Goal: Complete application form: Complete application form

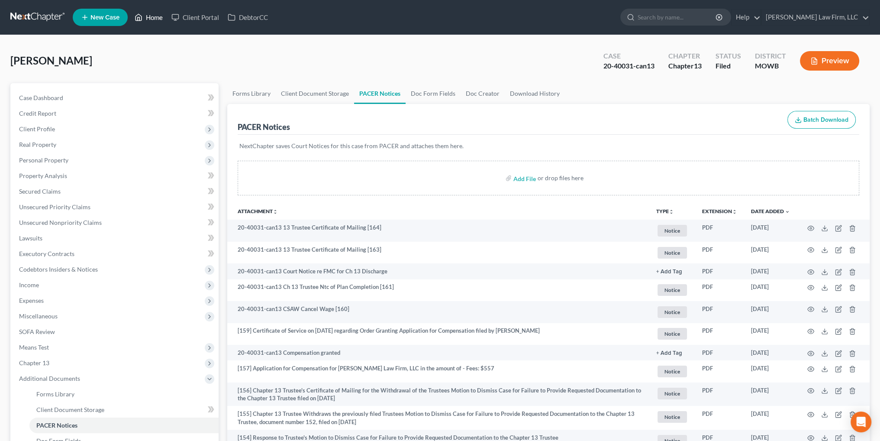
click at [152, 20] on link "Home" at bounding box center [148, 18] width 37 height 16
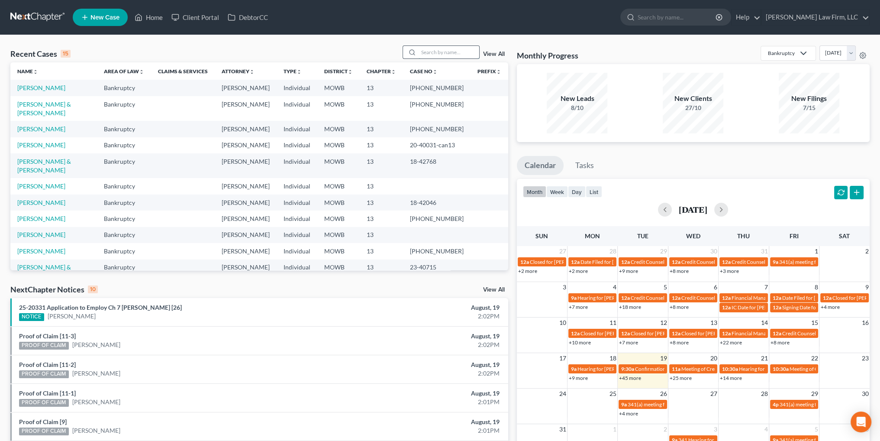
click at [445, 53] on input "search" at bounding box center [449, 52] width 61 height 13
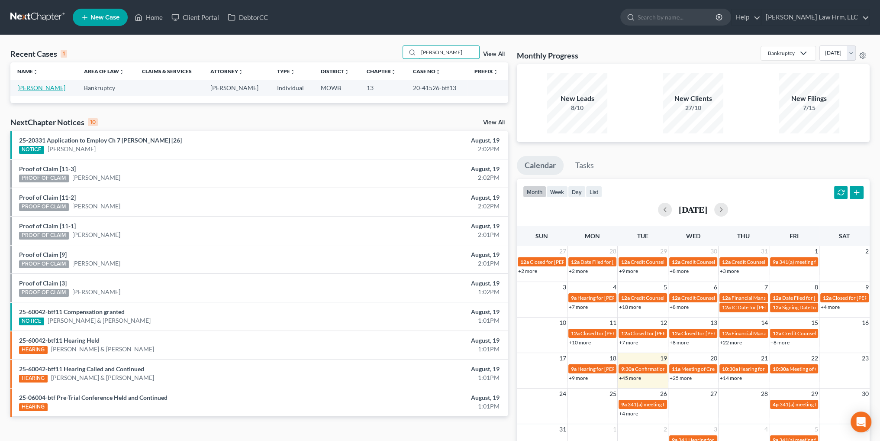
type input "[PERSON_NAME]"
click at [32, 85] on link "[PERSON_NAME]" at bounding box center [41, 87] width 48 height 7
select select "6"
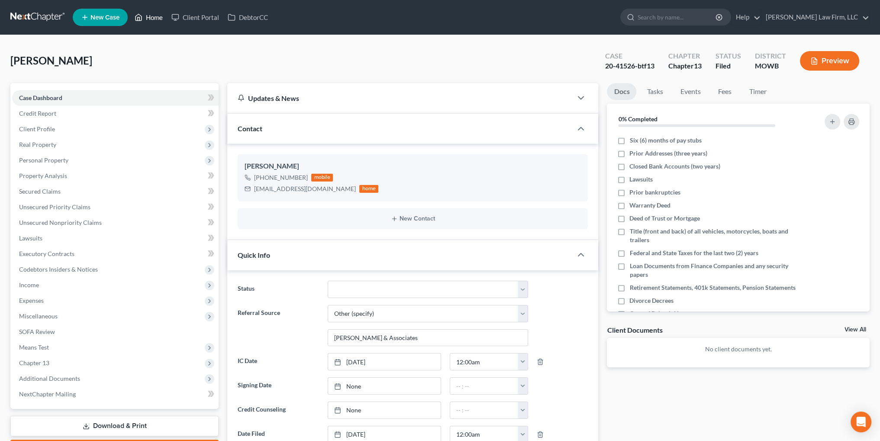
click at [151, 17] on link "Home" at bounding box center [148, 18] width 37 height 16
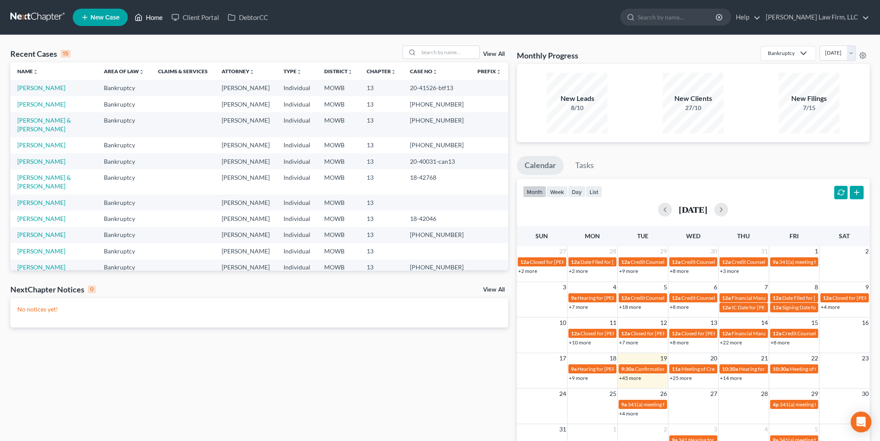
click at [154, 17] on link "Home" at bounding box center [148, 18] width 37 height 16
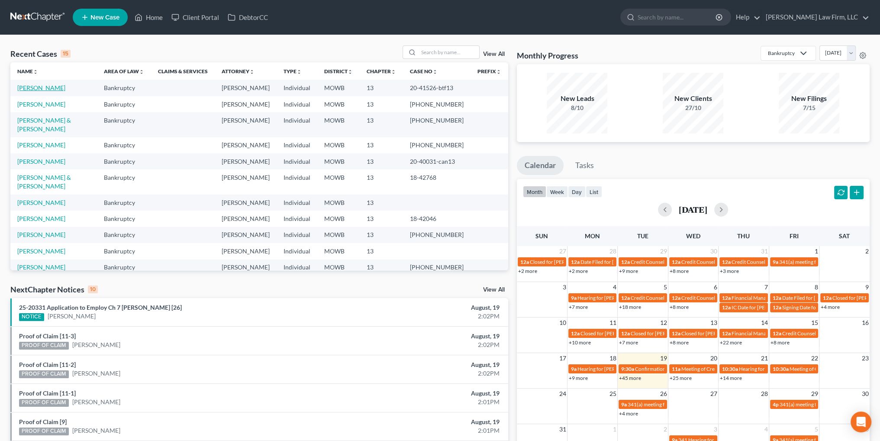
click at [41, 89] on link "[PERSON_NAME]" at bounding box center [41, 87] width 48 height 7
select select "6"
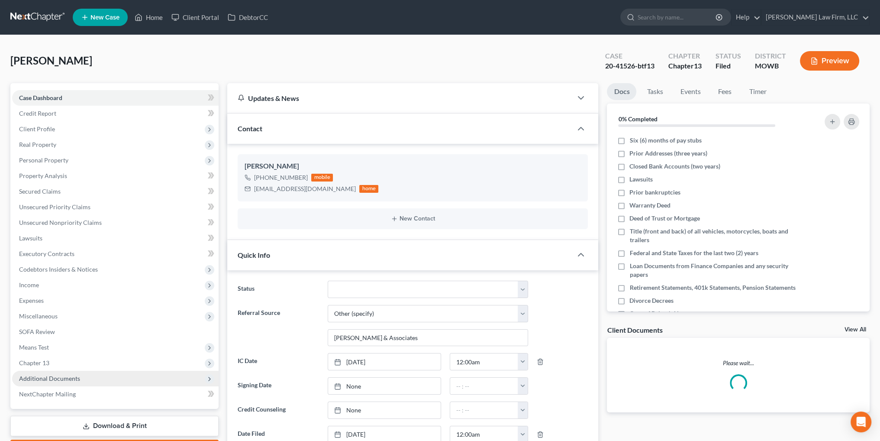
click at [57, 374] on span "Additional Documents" at bounding box center [115, 379] width 207 height 16
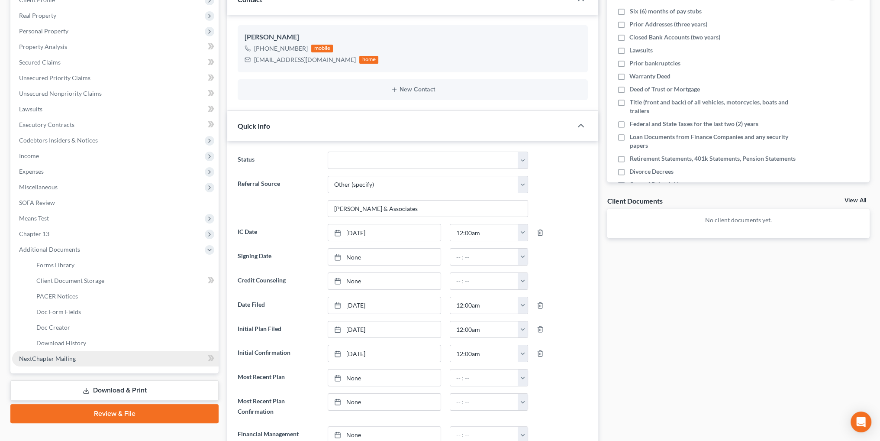
scroll to position [130, 0]
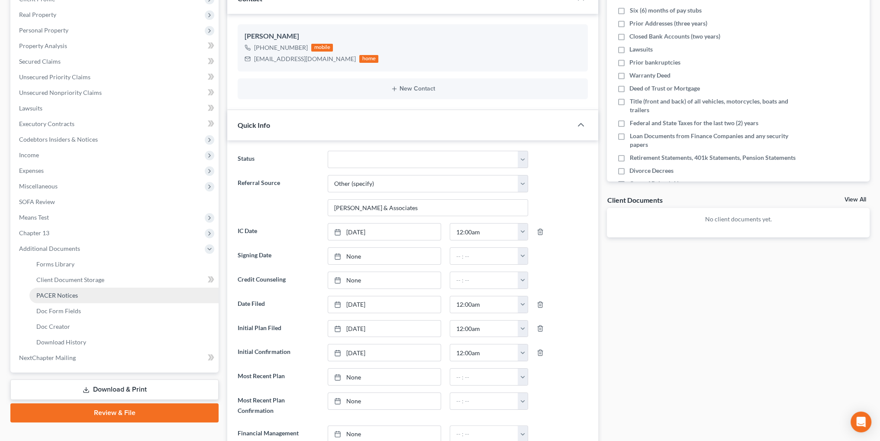
click at [58, 298] on span "PACER Notices" at bounding box center [57, 294] width 42 height 7
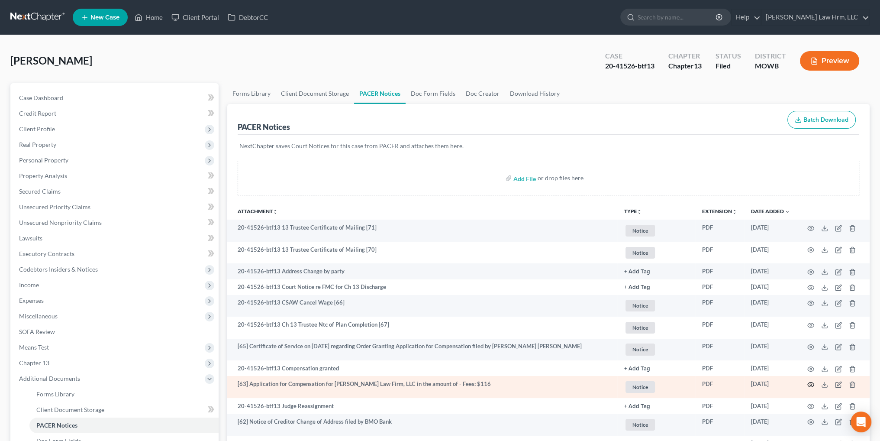
click at [812, 385] on icon "button" at bounding box center [811, 384] width 7 height 7
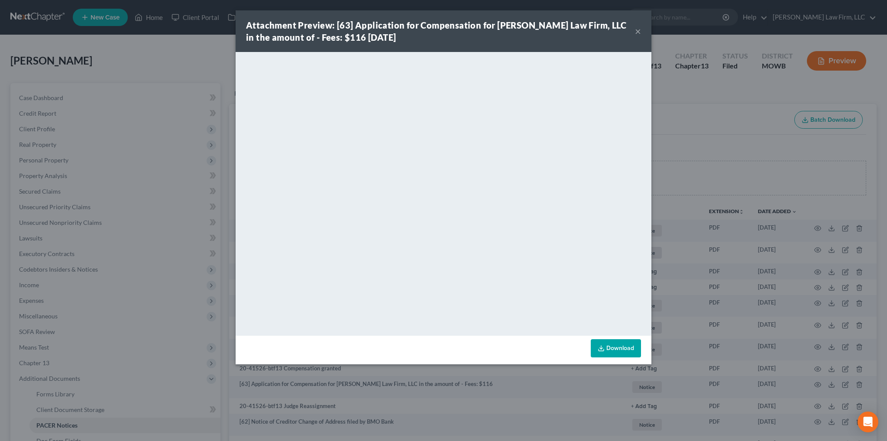
click at [638, 32] on button "×" at bounding box center [638, 31] width 6 height 10
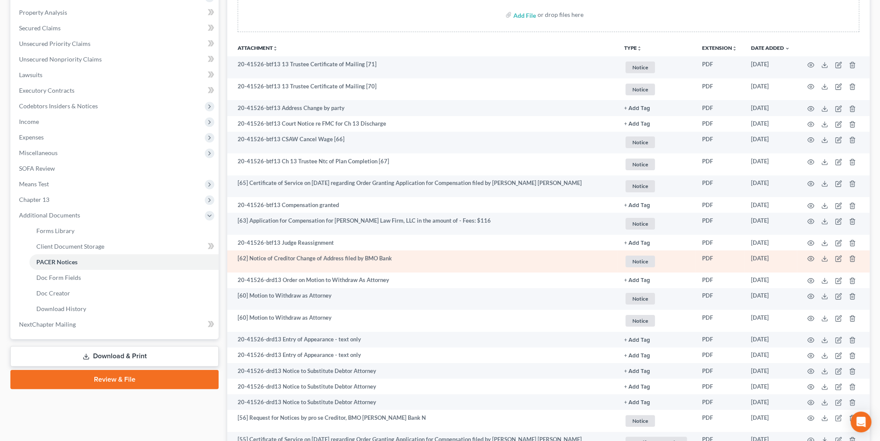
scroll to position [216, 0]
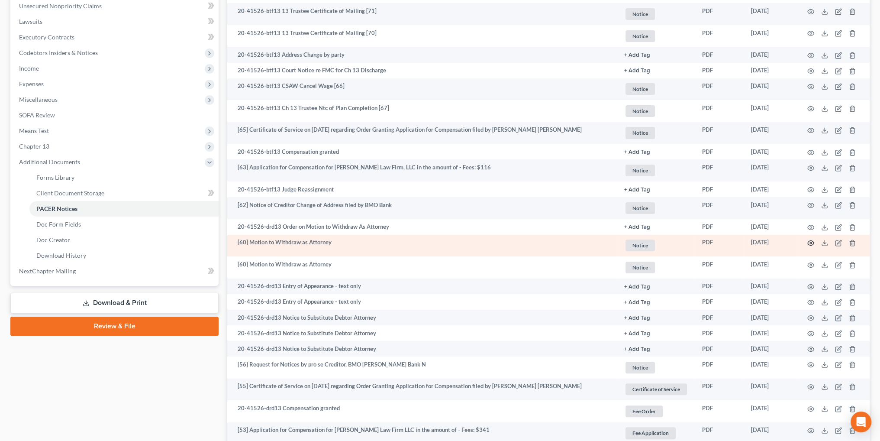
click at [810, 244] on icon "button" at bounding box center [811, 242] width 7 height 7
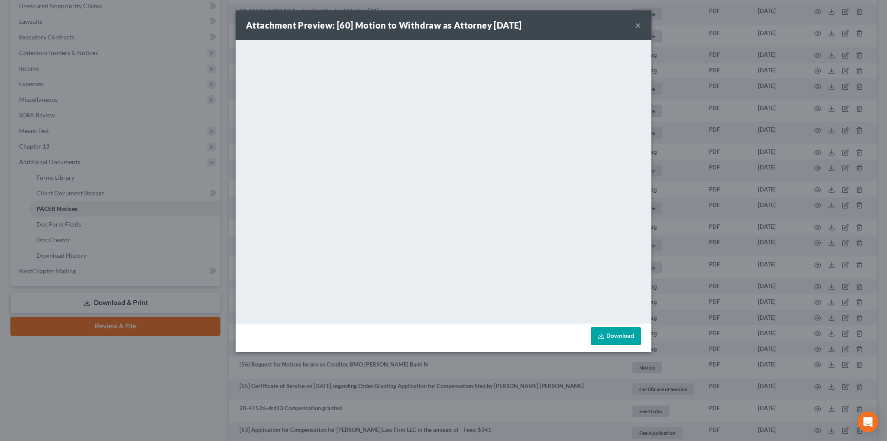
click at [637, 25] on button "×" at bounding box center [638, 25] width 6 height 10
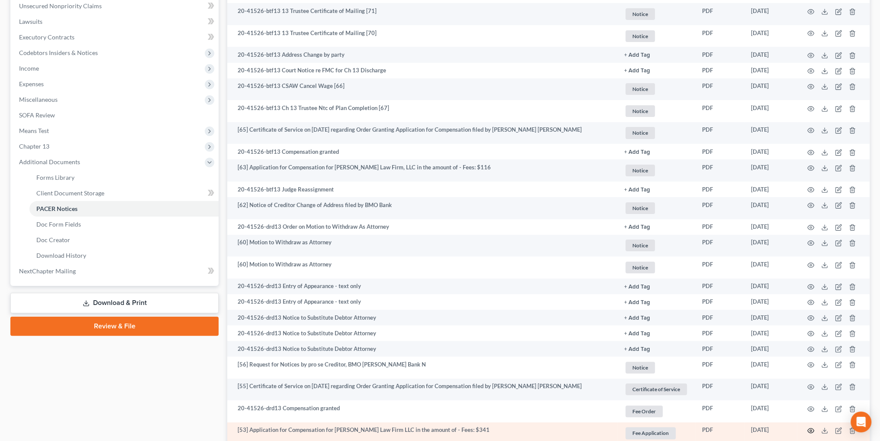
click at [811, 432] on icon "button" at bounding box center [811, 430] width 7 height 7
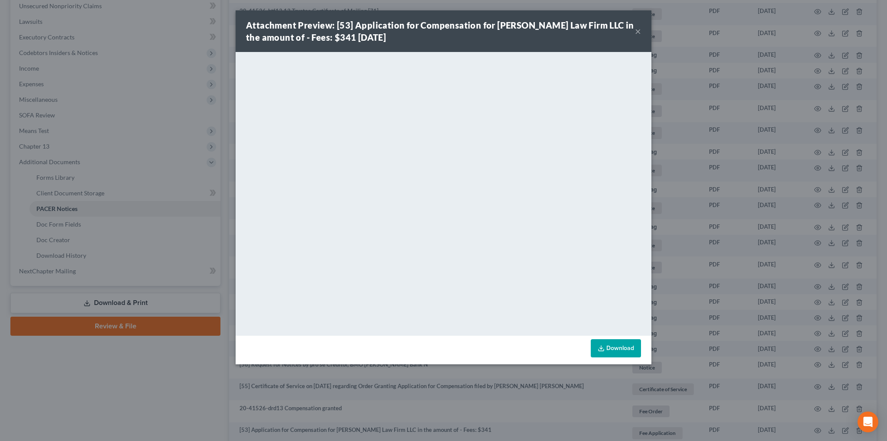
click at [637, 30] on button "×" at bounding box center [638, 31] width 6 height 10
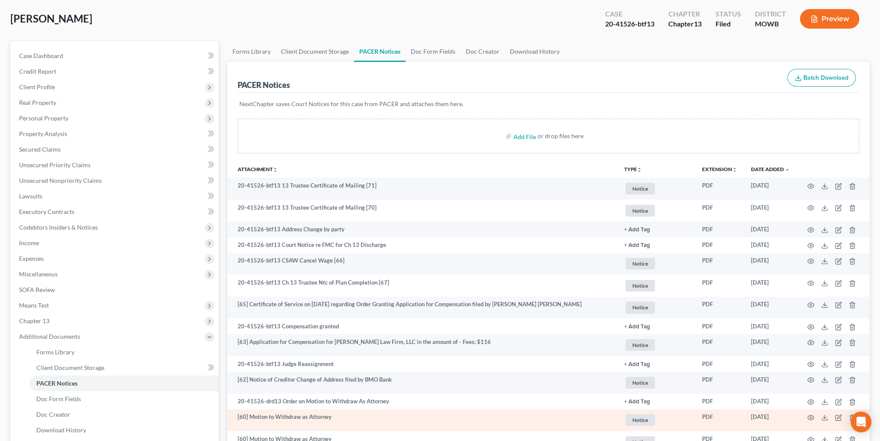
scroll to position [0, 0]
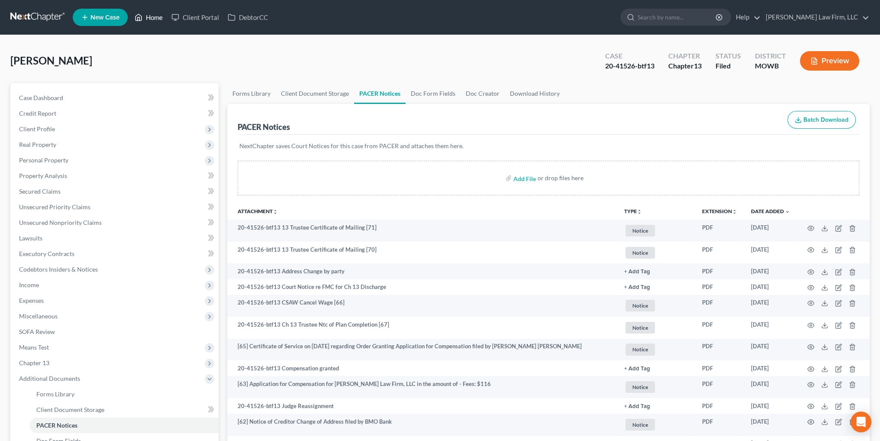
drag, startPoint x: 155, startPoint y: 19, endPoint x: 275, endPoint y: 0, distance: 121.5
click at [155, 19] on link "Home" at bounding box center [148, 18] width 37 height 16
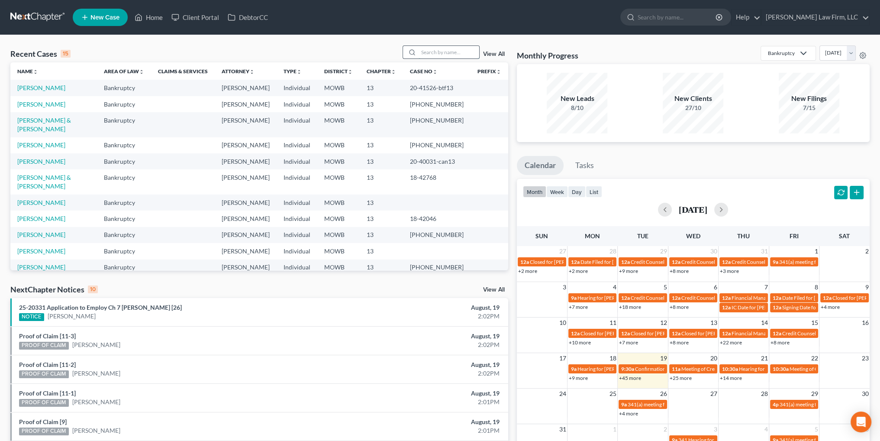
click at [459, 51] on input "search" at bounding box center [449, 52] width 61 height 13
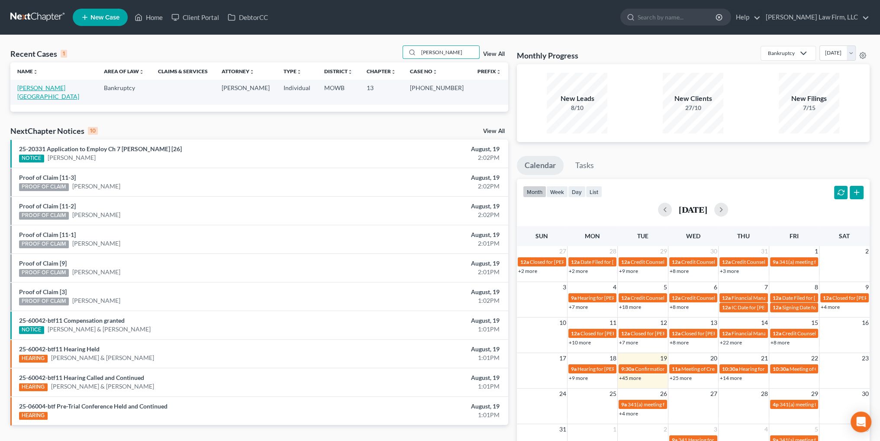
type input "[PERSON_NAME]"
click at [19, 91] on link "[PERSON_NAME][GEOGRAPHIC_DATA]" at bounding box center [48, 92] width 62 height 16
select select "6"
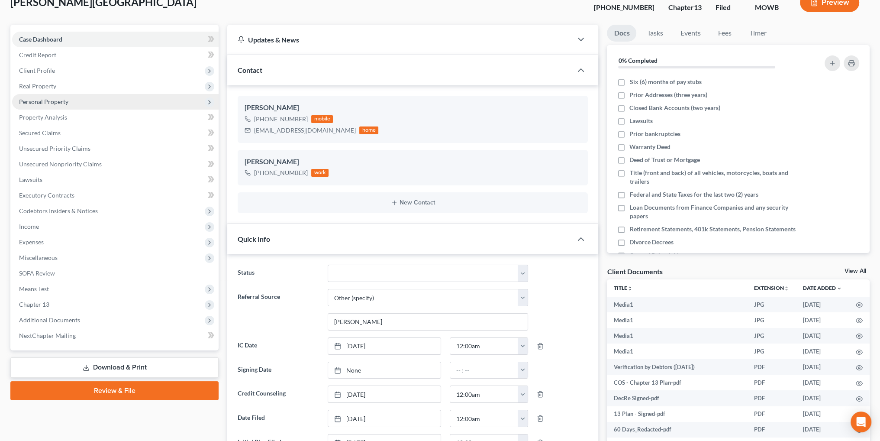
scroll to position [43, 0]
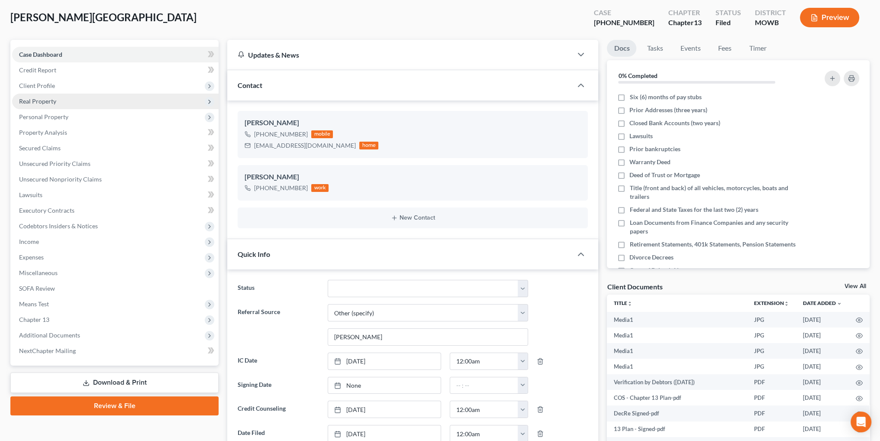
click at [38, 97] on span "Real Property" at bounding box center [37, 100] width 37 height 7
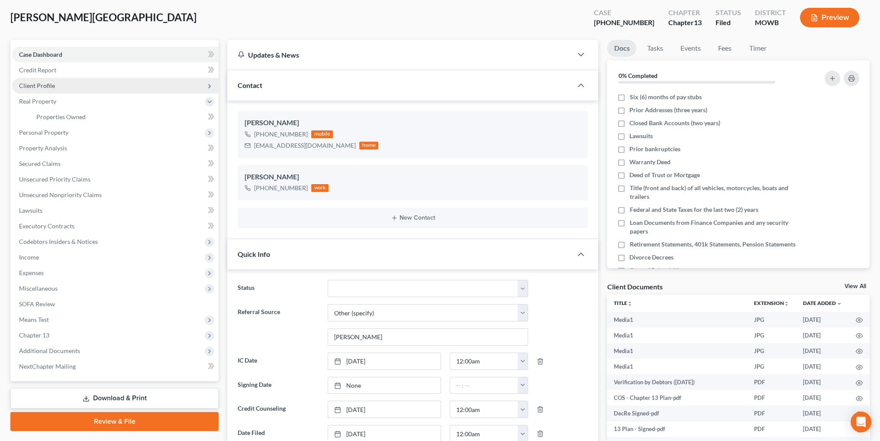
click at [42, 81] on span "Client Profile" at bounding box center [115, 86] width 207 height 16
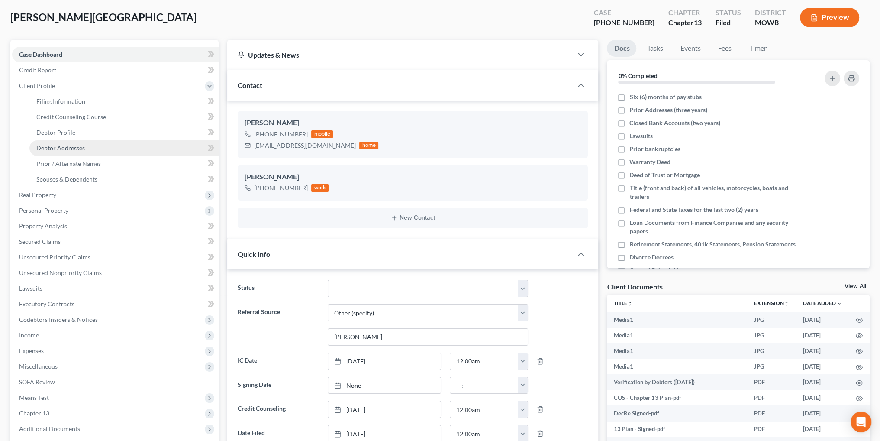
click at [65, 146] on span "Debtor Addresses" at bounding box center [60, 147] width 48 height 7
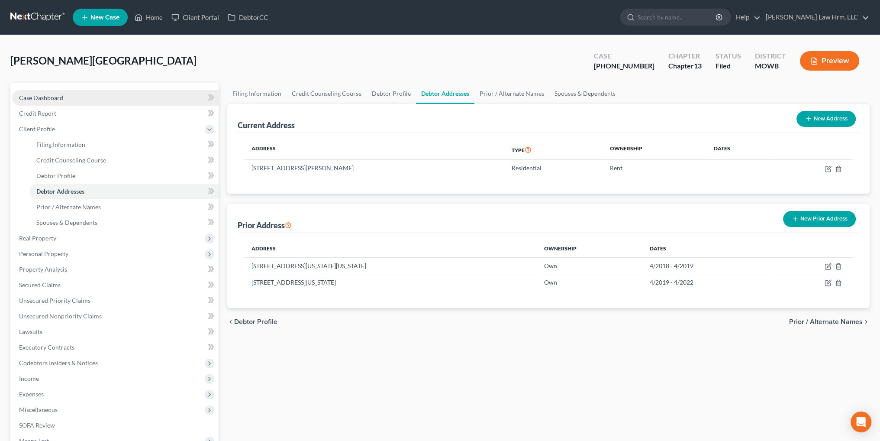
click at [47, 94] on span "Case Dashboard" at bounding box center [41, 97] width 44 height 7
select select "6"
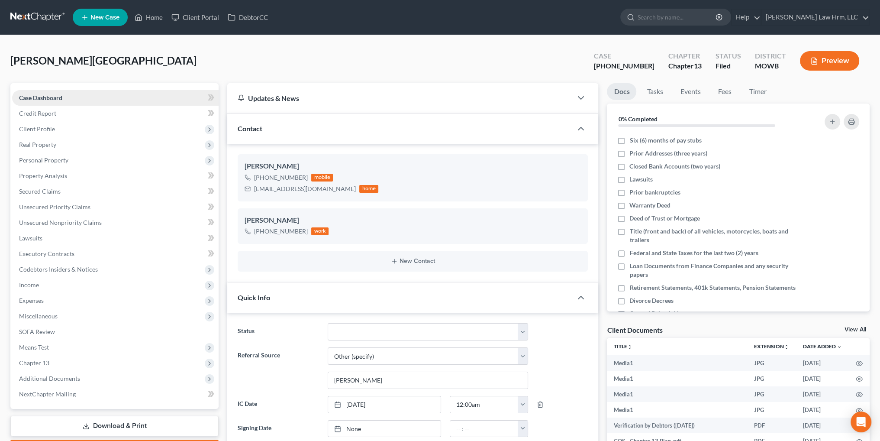
scroll to position [5178, 0]
drag, startPoint x: 255, startPoint y: 189, endPoint x: 326, endPoint y: 189, distance: 71.9
click at [326, 189] on div "[EMAIL_ADDRESS][DOMAIN_NAME] home" at bounding box center [312, 188] width 134 height 11
copy div "[EMAIL_ADDRESS][DOMAIN_NAME]"
drag, startPoint x: 145, startPoint y: 18, endPoint x: 676, endPoint y: 13, distance: 530.4
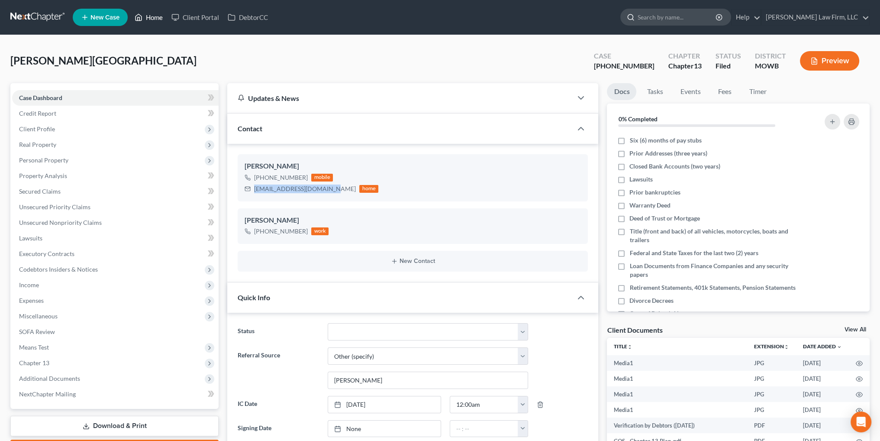
click at [145, 18] on link "Home" at bounding box center [148, 18] width 37 height 16
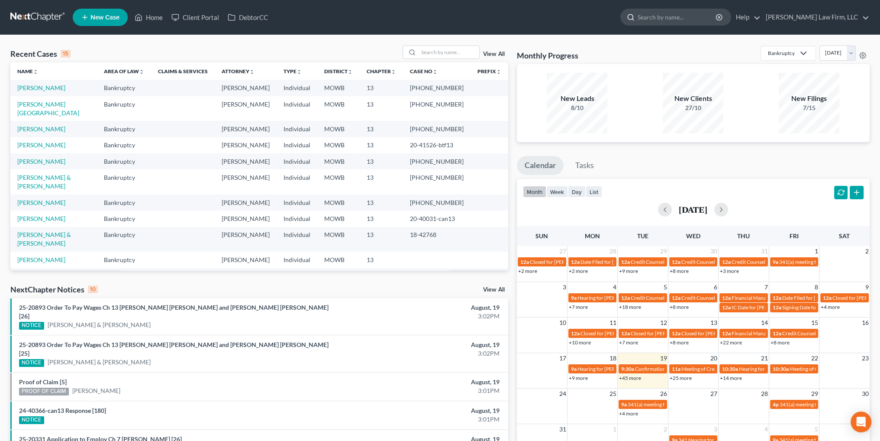
click at [717, 17] on input "search" at bounding box center [677, 17] width 79 height 16
click at [452, 56] on input "search" at bounding box center [449, 52] width 61 height 13
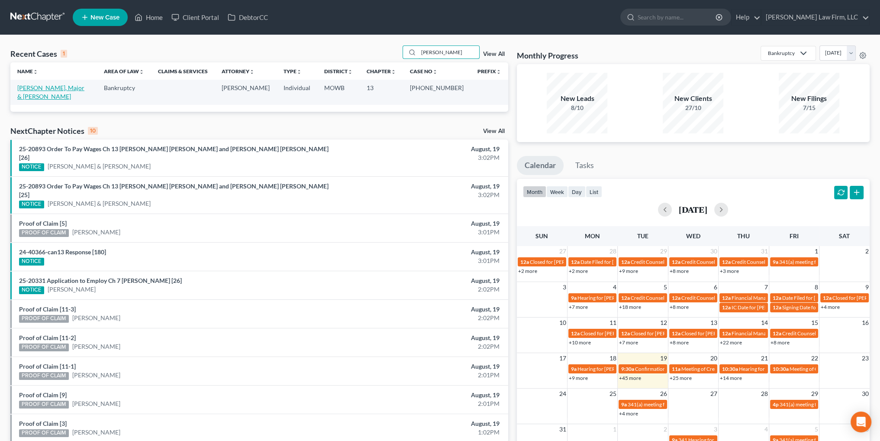
type input "[PERSON_NAME]"
click at [39, 84] on link "[PERSON_NAME], Major & [PERSON_NAME]" at bounding box center [50, 92] width 67 height 16
select select "6"
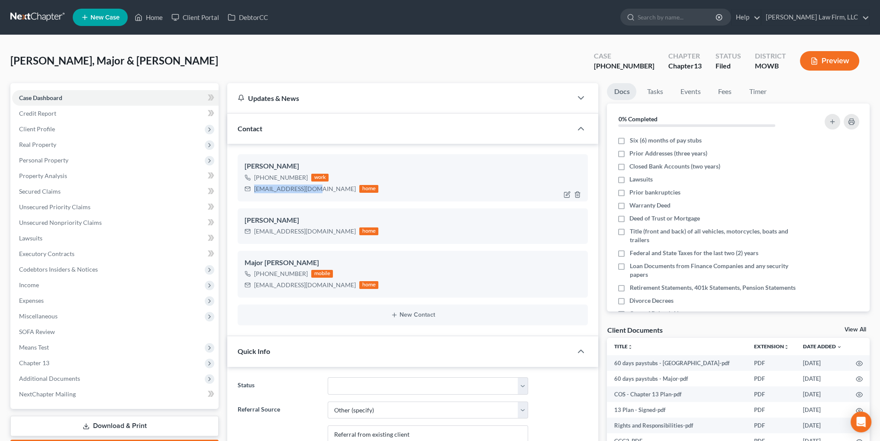
drag, startPoint x: 313, startPoint y: 188, endPoint x: 254, endPoint y: 190, distance: 58.5
click at [254, 190] on div "[EMAIL_ADDRESS][DOMAIN_NAME] home" at bounding box center [312, 188] width 134 height 11
copy div "[EMAIL_ADDRESS][DOMAIN_NAME]"
drag, startPoint x: 337, startPoint y: 234, endPoint x: 253, endPoint y: 236, distance: 84.0
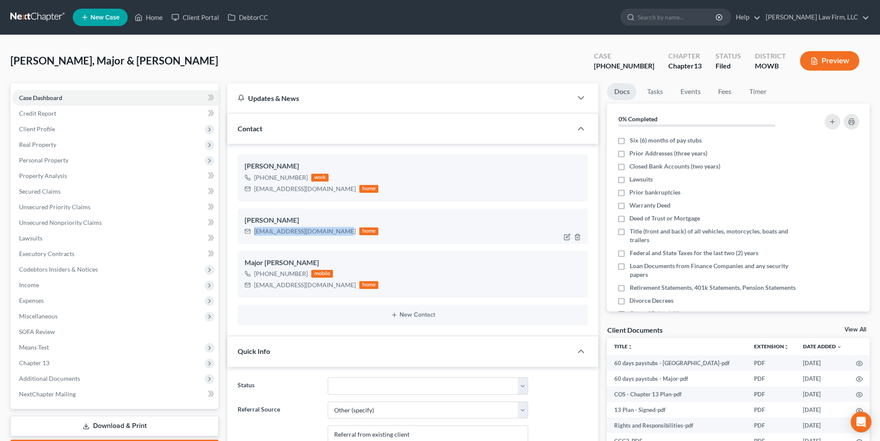
click at [253, 236] on div "[EMAIL_ADDRESS][DOMAIN_NAME] home" at bounding box center [312, 231] width 134 height 11
copy div "[EMAIL_ADDRESS][DOMAIN_NAME]"
drag, startPoint x: 318, startPoint y: 285, endPoint x: 254, endPoint y: 288, distance: 64.1
click at [254, 288] on div "[EMAIL_ADDRESS][DOMAIN_NAME]" at bounding box center [305, 285] width 102 height 9
copy div "[EMAIL_ADDRESS][DOMAIN_NAME]"
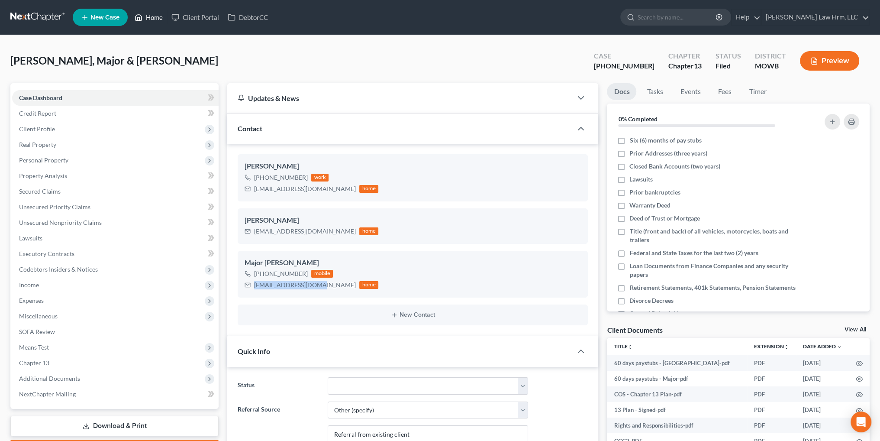
click at [145, 15] on link "Home" at bounding box center [148, 18] width 37 height 16
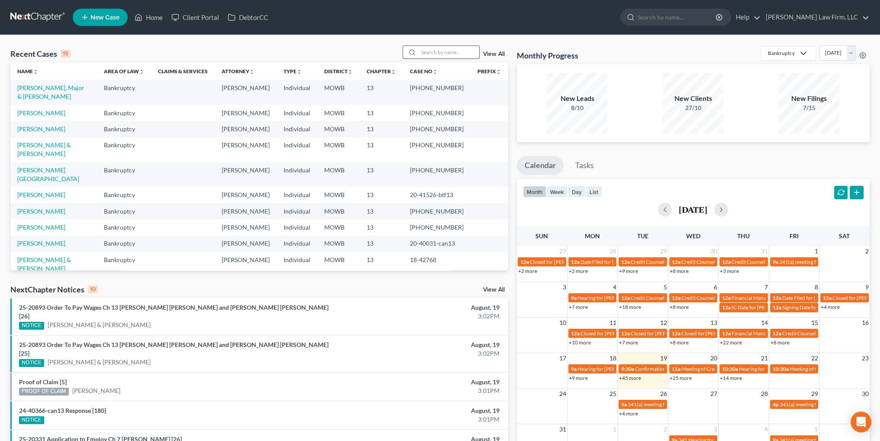
click at [448, 50] on input "search" at bounding box center [449, 52] width 61 height 13
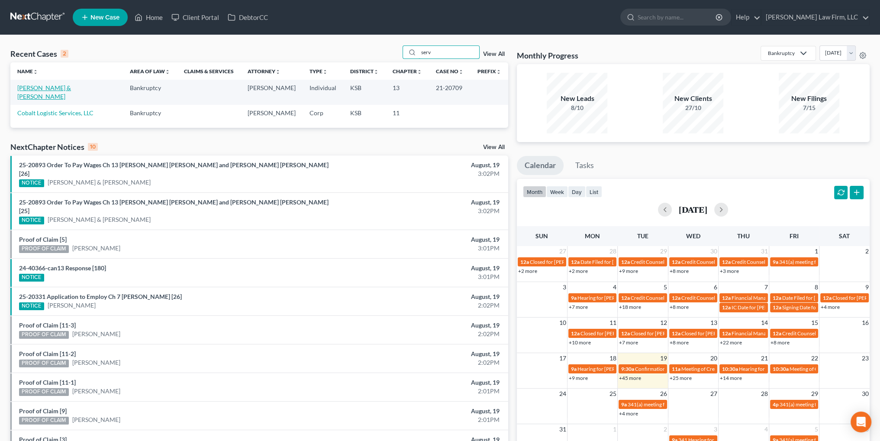
type input "serv"
click at [42, 84] on link "[PERSON_NAME] & [PERSON_NAME]" at bounding box center [44, 92] width 54 height 16
select select "1"
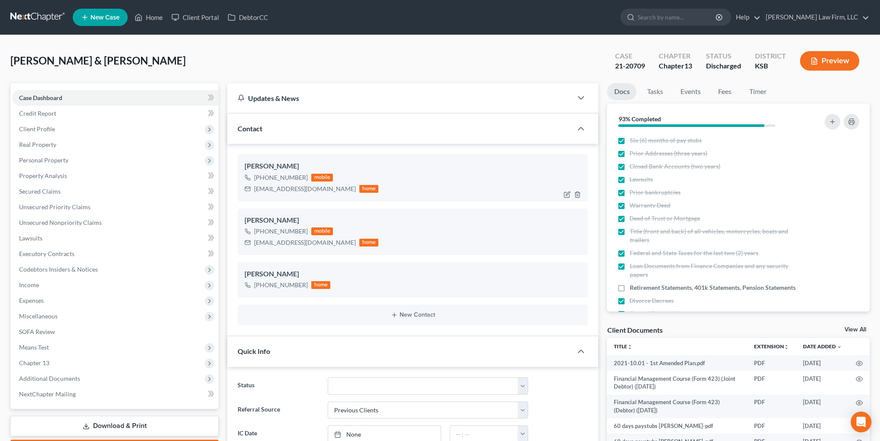
scroll to position [1418, 0]
drag, startPoint x: 315, startPoint y: 187, endPoint x: 254, endPoint y: 191, distance: 61.1
click at [254, 191] on div "[EMAIL_ADDRESS][DOMAIN_NAME] home" at bounding box center [312, 188] width 134 height 11
copy div "[EMAIL_ADDRESS][DOMAIN_NAME]"
drag, startPoint x: 300, startPoint y: 244, endPoint x: 254, endPoint y: 244, distance: 46.3
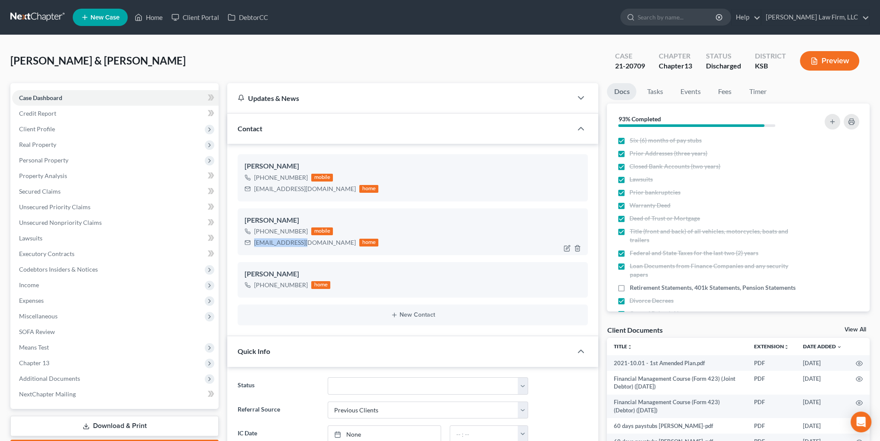
click at [254, 244] on div "[EMAIL_ADDRESS][DOMAIN_NAME]" at bounding box center [305, 242] width 102 height 9
copy div "[EMAIL_ADDRESS][DOMAIN_NAME]"
click at [152, 18] on link "Home" at bounding box center [148, 18] width 37 height 16
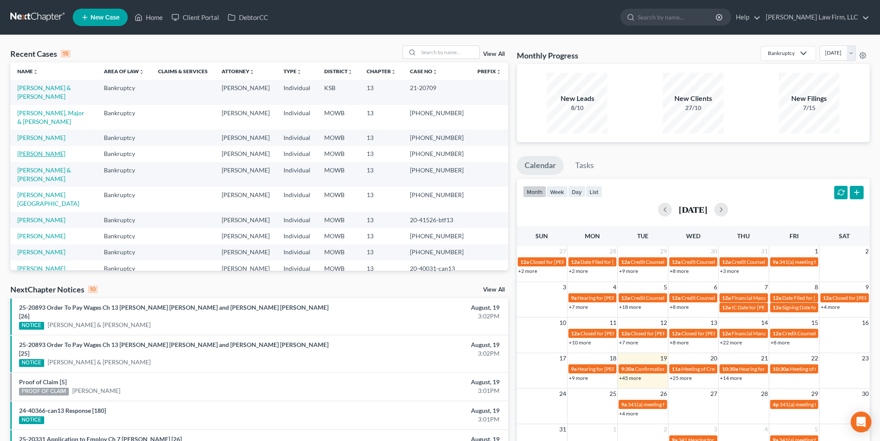
click at [28, 150] on link "[PERSON_NAME]" at bounding box center [41, 153] width 48 height 7
select select "4"
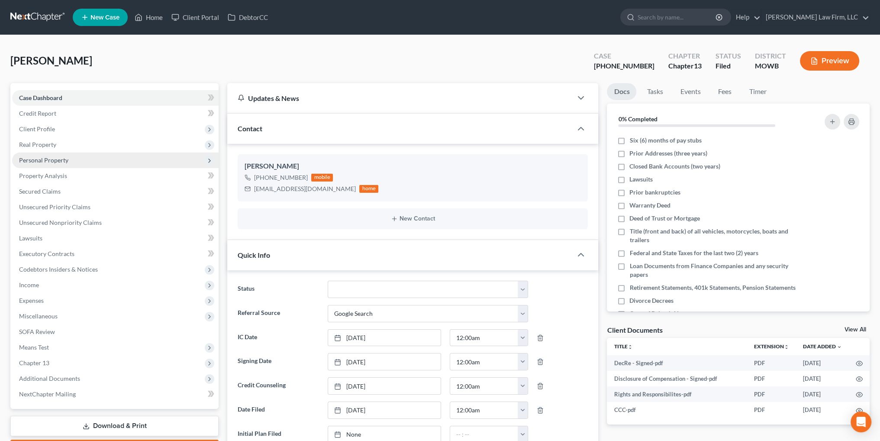
click at [36, 160] on span "Personal Property" at bounding box center [43, 159] width 49 height 7
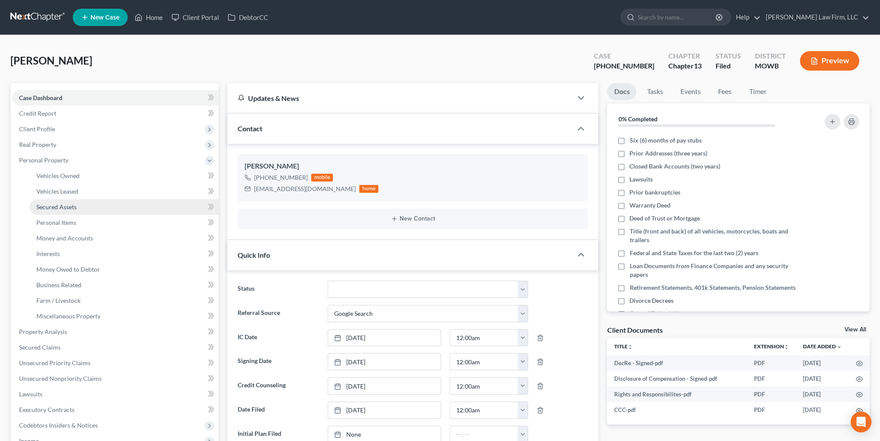
scroll to position [52, 0]
click at [65, 178] on span "Vehicles Owned" at bounding box center [57, 175] width 43 height 7
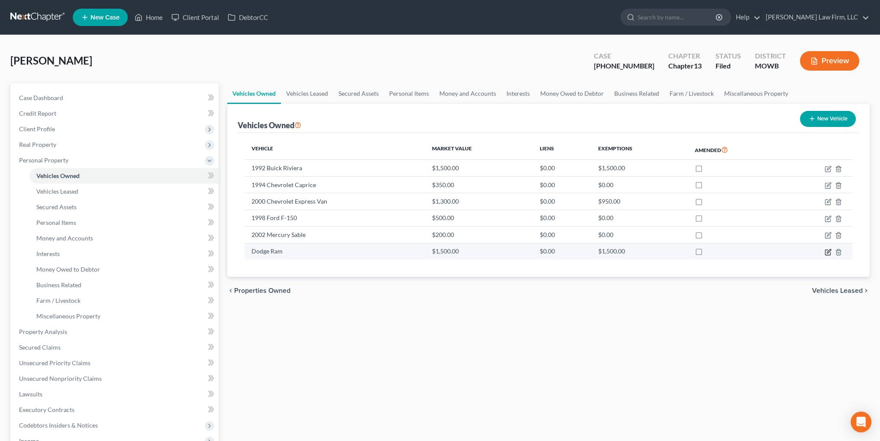
click at [826, 250] on icon "button" at bounding box center [828, 252] width 7 height 7
select select "0"
select select "4"
select select "0"
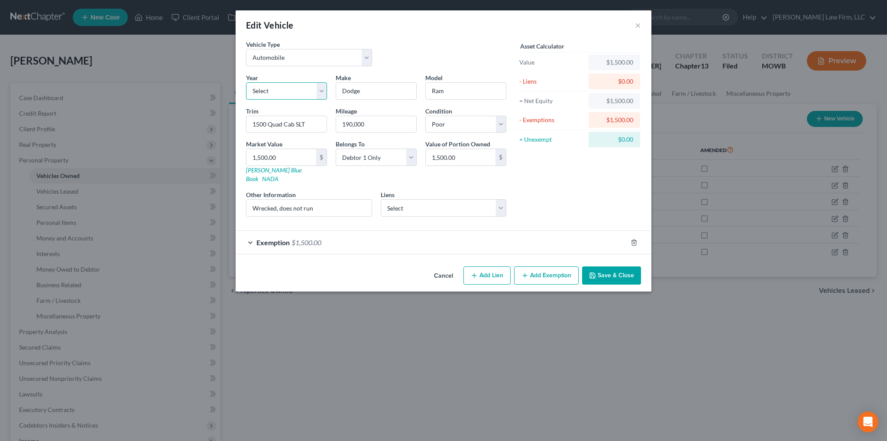
click at [273, 91] on select "Select 2026 2025 2024 2023 2022 2021 2020 2019 2018 2017 2016 2015 2014 2013 20…" at bounding box center [286, 90] width 81 height 17
select select "22"
click at [246, 82] on select "Select 2026 2025 2024 2023 2022 2021 2020 2019 2018 2017 2016 2015 2014 2013 20…" at bounding box center [286, 90] width 81 height 17
click at [616, 266] on button "Save & Close" at bounding box center [611, 275] width 59 height 18
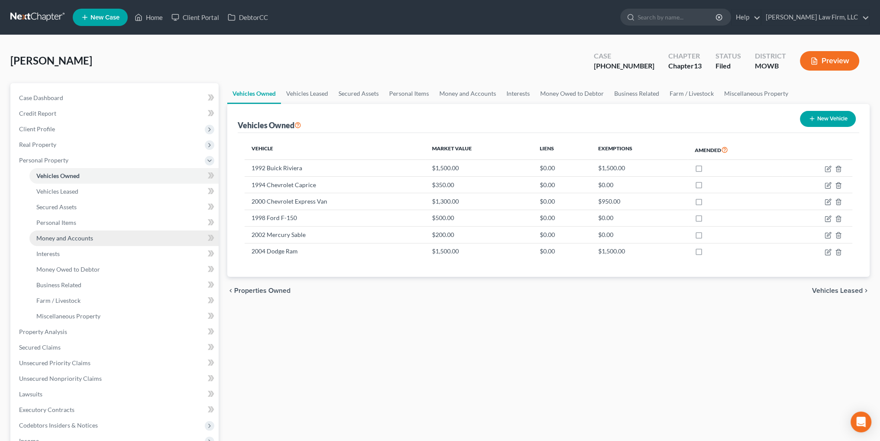
click at [52, 237] on span "Money and Accounts" at bounding box center [64, 237] width 57 height 7
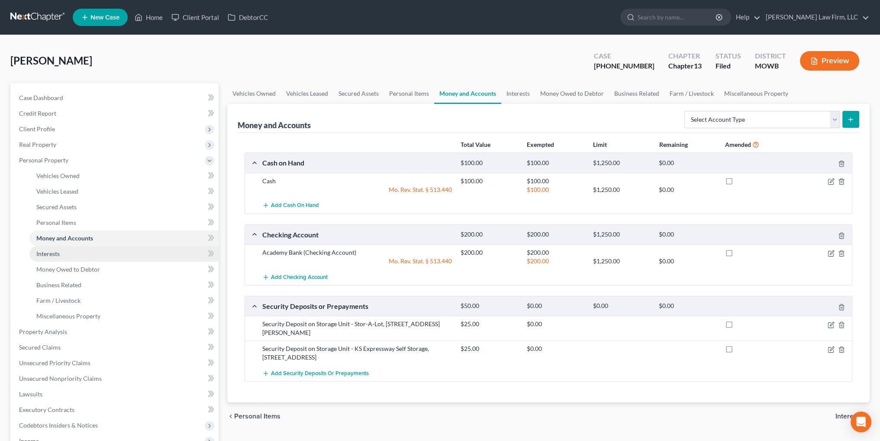
click at [52, 253] on span "Interests" at bounding box center [47, 253] width 23 height 7
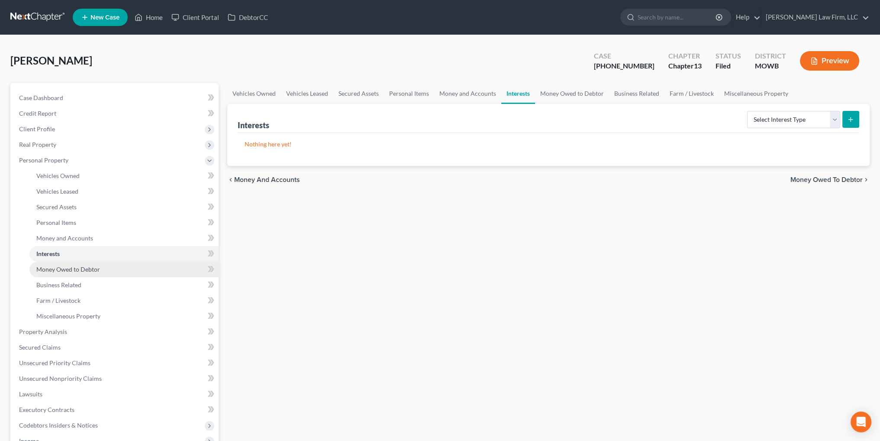
click at [69, 267] on span "Money Owed to Debtor" at bounding box center [68, 268] width 64 height 7
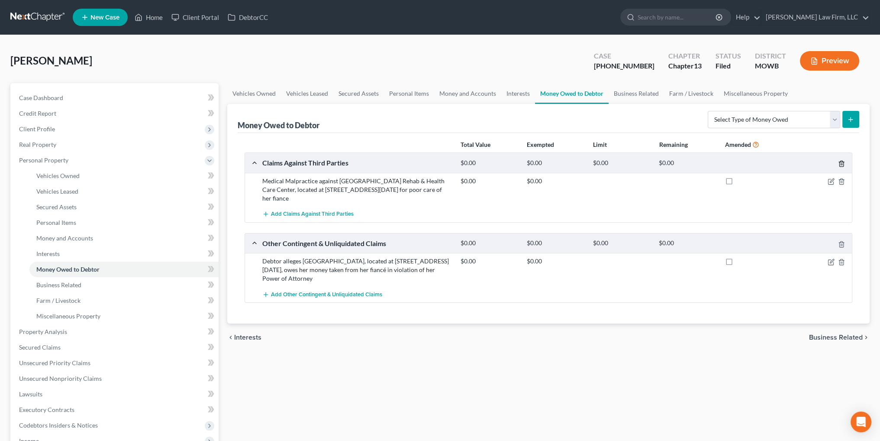
click at [840, 162] on icon "button" at bounding box center [841, 163] width 7 height 7
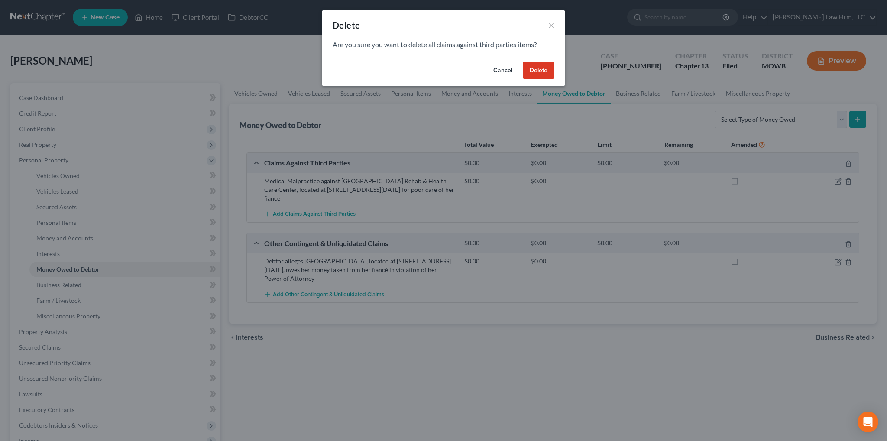
click at [542, 71] on button "Delete" at bounding box center [539, 70] width 32 height 17
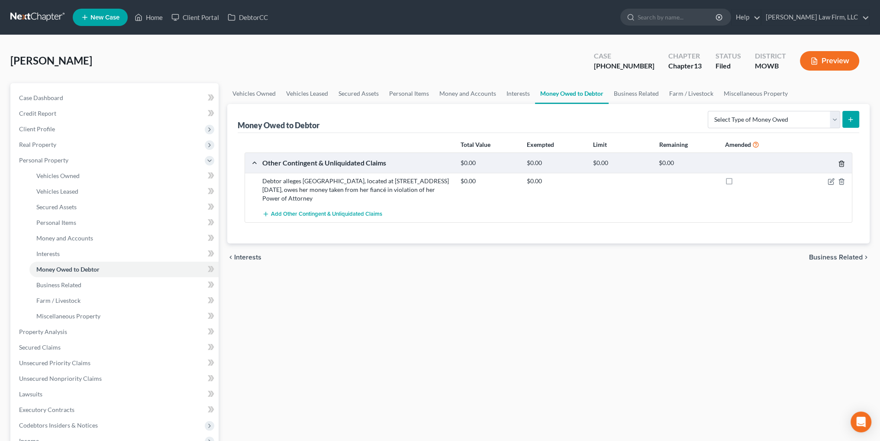
click at [840, 164] on icon "button" at bounding box center [841, 163] width 7 height 7
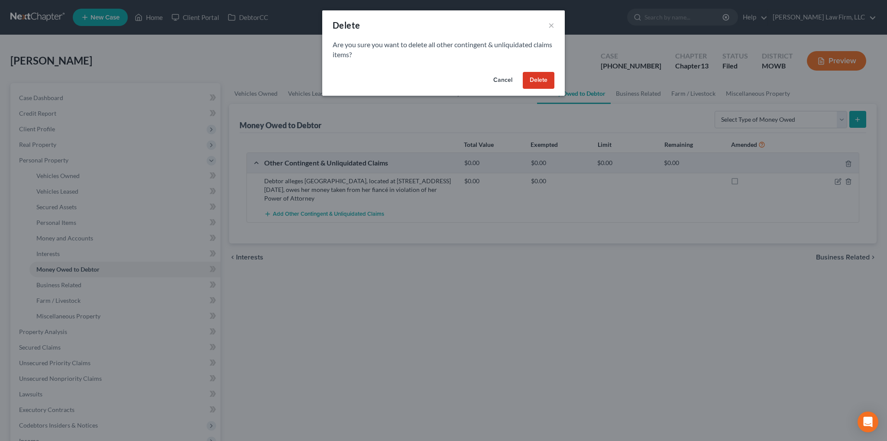
click at [540, 82] on button "Delete" at bounding box center [539, 80] width 32 height 17
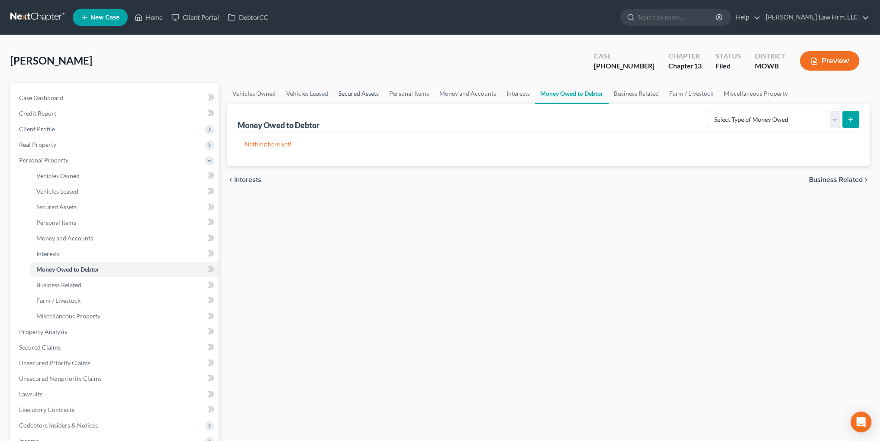
click at [353, 91] on link "Secured Assets" at bounding box center [358, 93] width 51 height 21
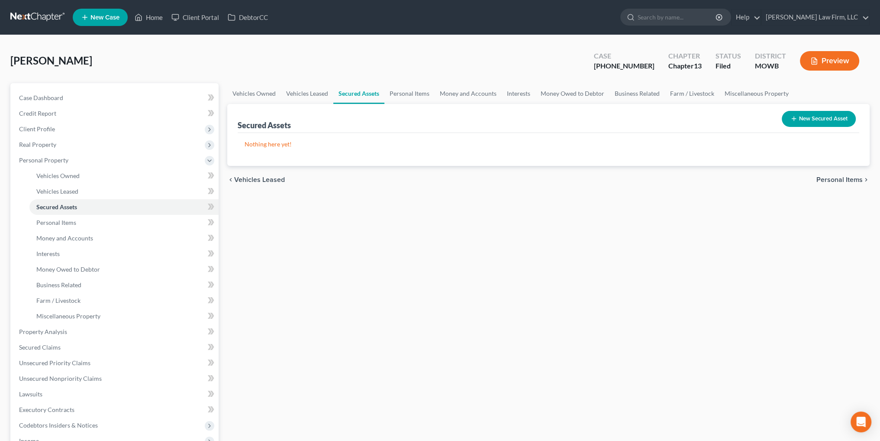
click at [812, 117] on button "New Secured Asset" at bounding box center [819, 119] width 74 height 16
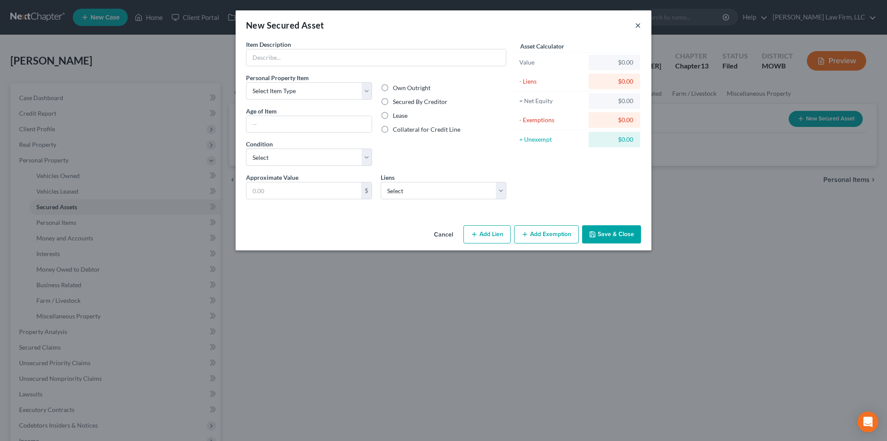
click at [636, 24] on button "×" at bounding box center [638, 25] width 6 height 10
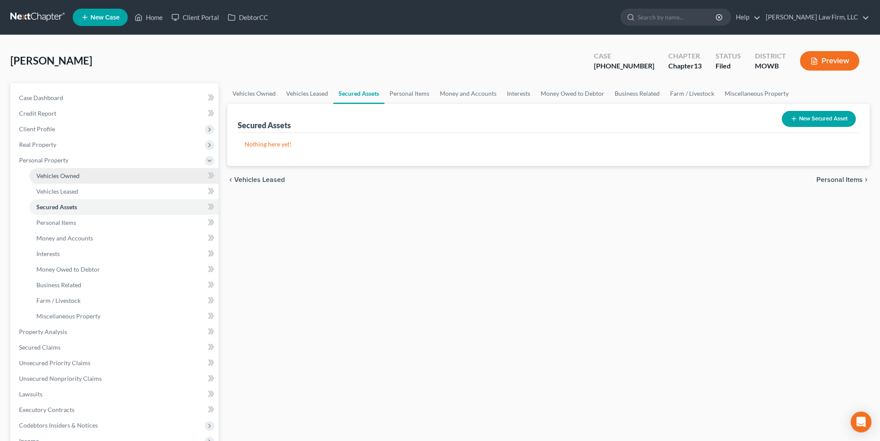
click at [49, 172] on span "Vehicles Owned" at bounding box center [57, 175] width 43 height 7
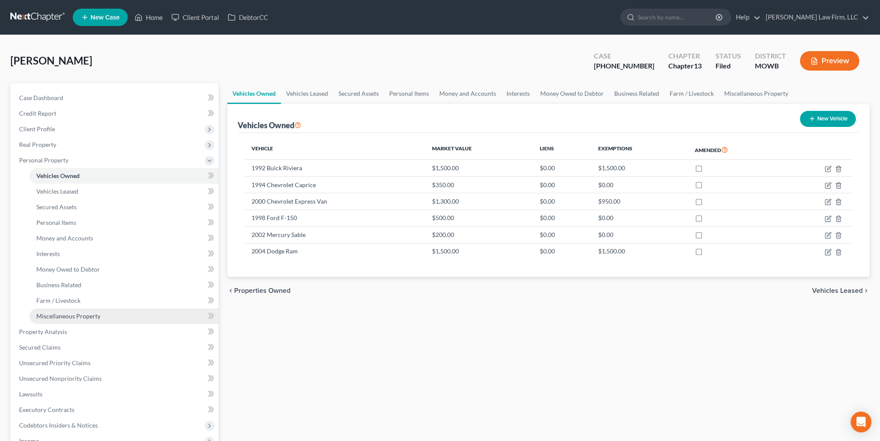
click at [76, 312] on link "Miscellaneous Property" at bounding box center [123, 316] width 189 height 16
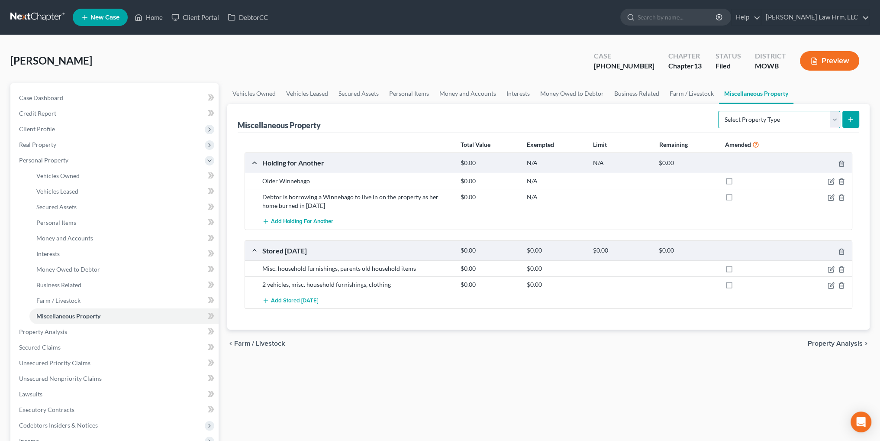
click at [771, 122] on select "Select Property Type Assigned for Creditor Benefit [DATE] Holding for Another N…" at bounding box center [779, 119] width 122 height 17
click at [263, 94] on link "Vehicles Owned" at bounding box center [254, 93] width 54 height 21
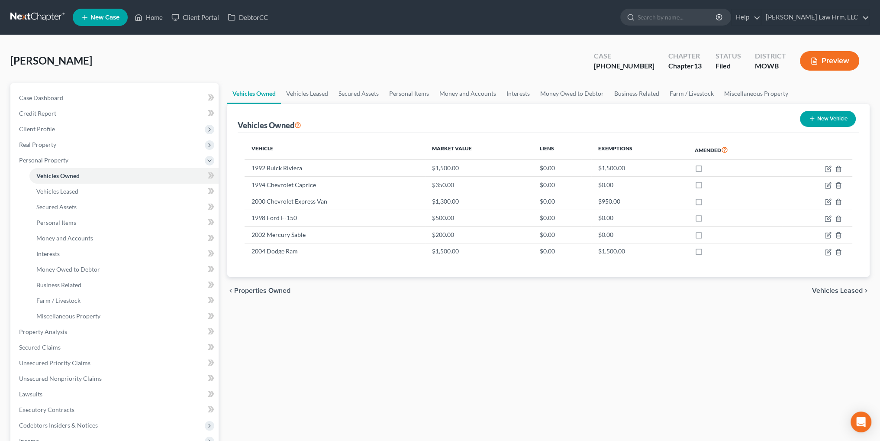
click at [835, 117] on button "New Vehicle" at bounding box center [828, 119] width 56 height 16
select select "0"
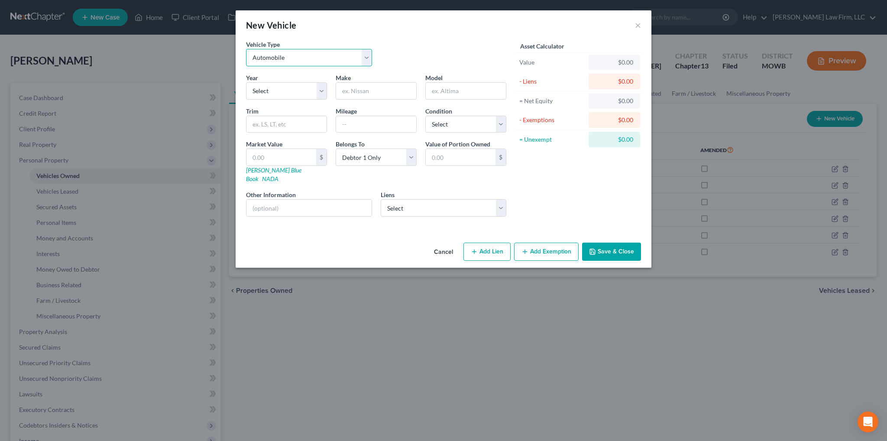
click at [320, 62] on select "Select Automobile Truck Trailer Watercraft Aircraft Motor Home Atv Other Vehicle" at bounding box center [309, 57] width 126 height 17
select select "5"
click at [246, 49] on select "Select Automobile Truck Trailer Watercraft Aircraft Motor Home Atv Other Vehicle" at bounding box center [309, 57] width 126 height 17
click at [277, 88] on select "Select 2026 2025 2024 2023 2022 2021 2020 2019 2018 2017 2016 2015 2014 2013 20…" at bounding box center [286, 90] width 81 height 17
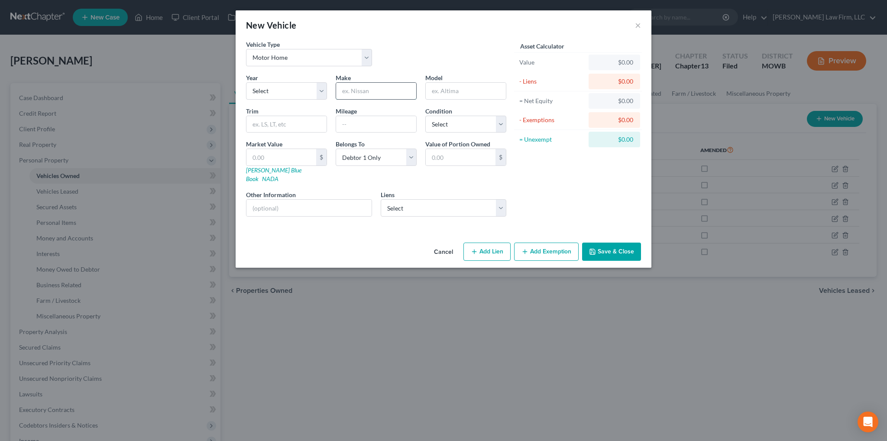
click at [368, 93] on input "text" at bounding box center [376, 91] width 80 height 16
type input "Winnebago"
click at [409, 157] on select "Select Debtor 1 Only Debtor 2 Only Debtor 1 And Debtor 2 Only At Least One Of T…" at bounding box center [376, 157] width 81 height 17
click at [315, 203] on input "text" at bounding box center [308, 208] width 125 height 16
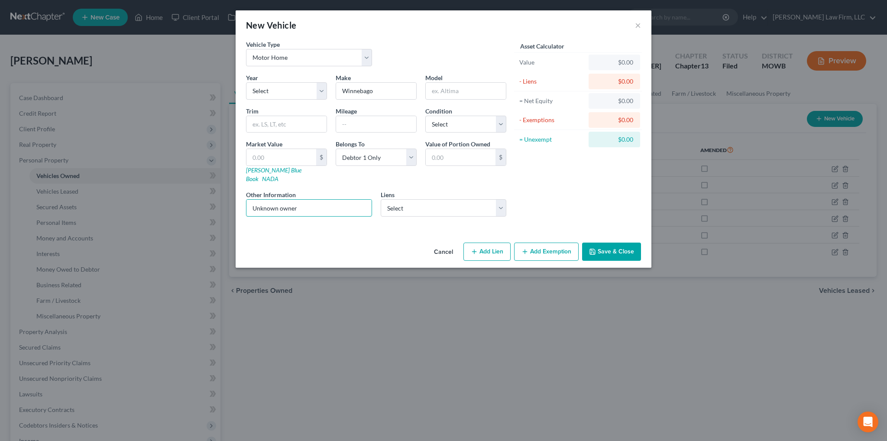
type input "Unknown owner"
click at [618, 242] on button "Save & Close" at bounding box center [611, 251] width 59 height 18
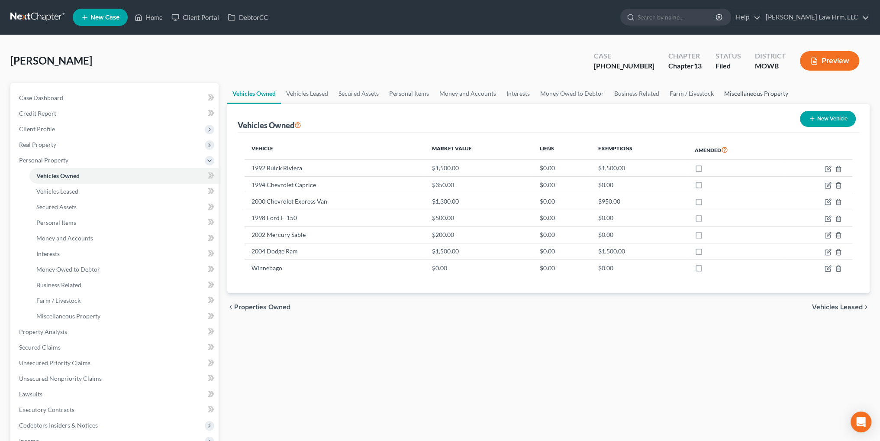
click at [754, 91] on link "Miscellaneous Property" at bounding box center [756, 93] width 74 height 21
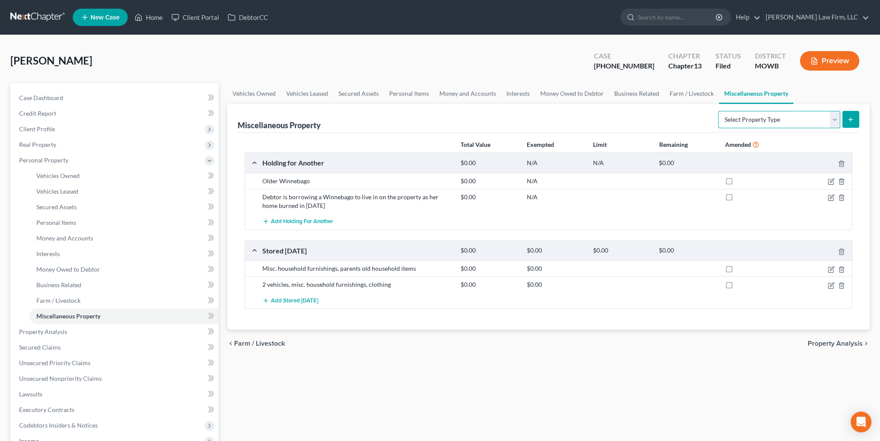
click at [761, 119] on select "Select Property Type Assigned for Creditor Benefit [DATE] Holding for Another N…" at bounding box center [779, 119] width 122 height 17
click at [833, 90] on ul "Vehicles Owned Vehicles Leased Secured Assets Personal Items Money and Accounts…" at bounding box center [548, 93] width 643 height 21
click at [260, 90] on link "Vehicles Owned" at bounding box center [254, 93] width 54 height 21
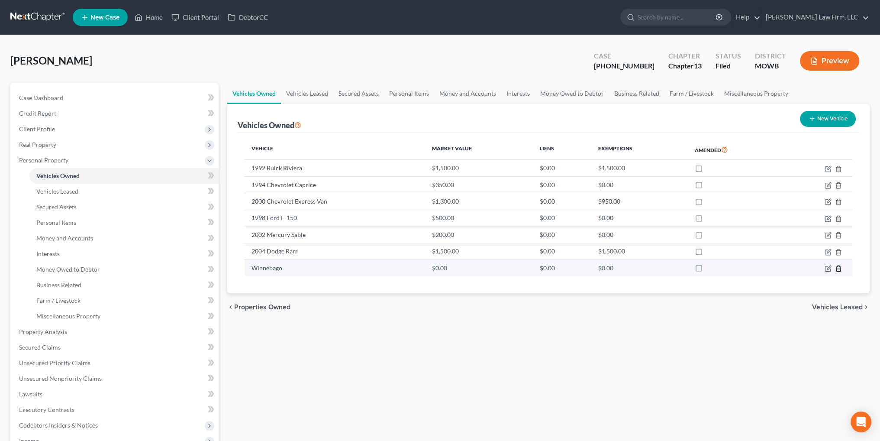
click at [840, 270] on icon "button" at bounding box center [839, 268] width 4 height 6
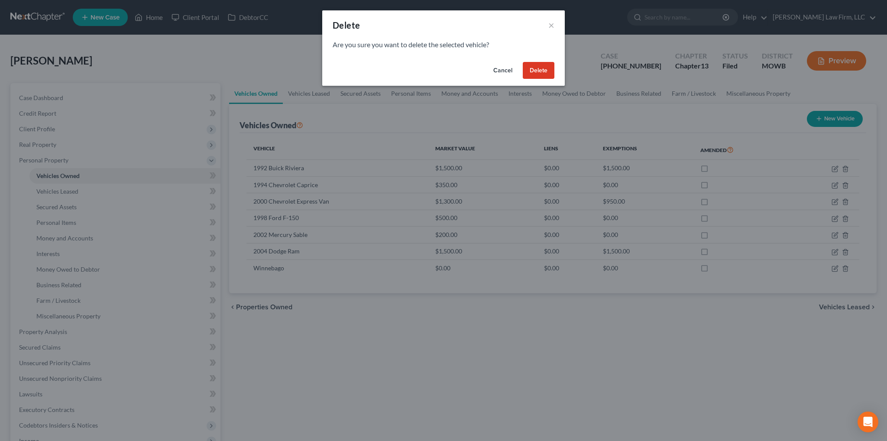
click at [532, 71] on button "Delete" at bounding box center [539, 70] width 32 height 17
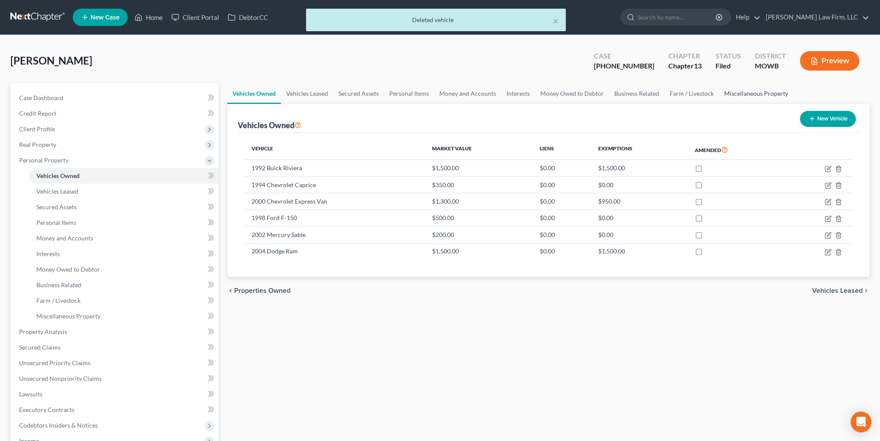
click at [761, 93] on link "Miscellaneous Property" at bounding box center [756, 93] width 74 height 21
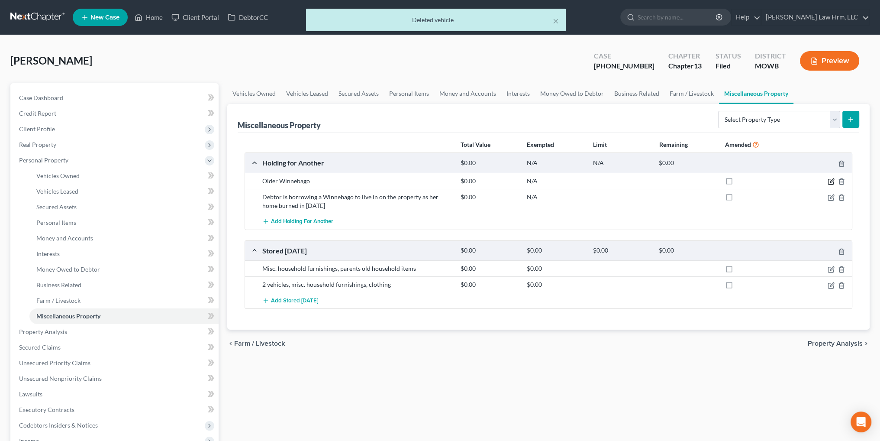
click at [833, 179] on icon "button" at bounding box center [831, 181] width 7 height 7
select select "26"
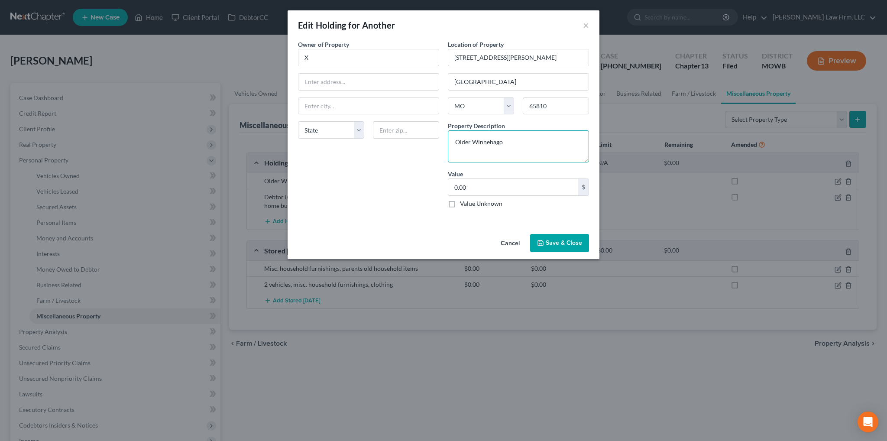
click at [532, 143] on textarea "Older Winnebago" at bounding box center [518, 146] width 141 height 32
click at [585, 25] on button "×" at bounding box center [586, 25] width 6 height 10
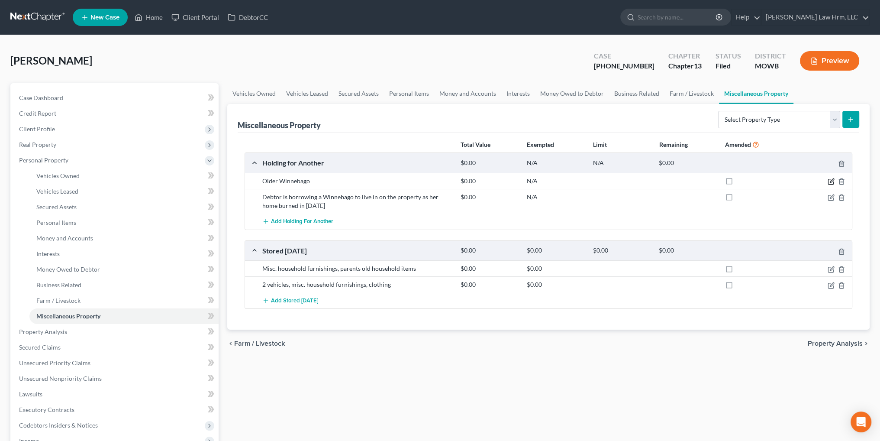
click at [830, 181] on icon "button" at bounding box center [832, 180] width 4 height 4
select select "26"
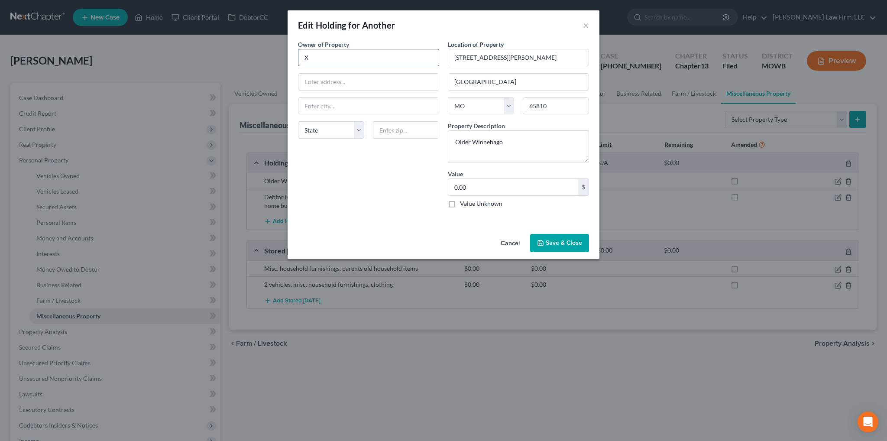
drag, startPoint x: 311, startPoint y: 56, endPoint x: 299, endPoint y: 56, distance: 11.7
click at [299, 56] on input "X" at bounding box center [368, 57] width 140 height 16
type input "I"
type input "Unknown owner"
click at [565, 239] on button "Save & Close" at bounding box center [559, 243] width 59 height 18
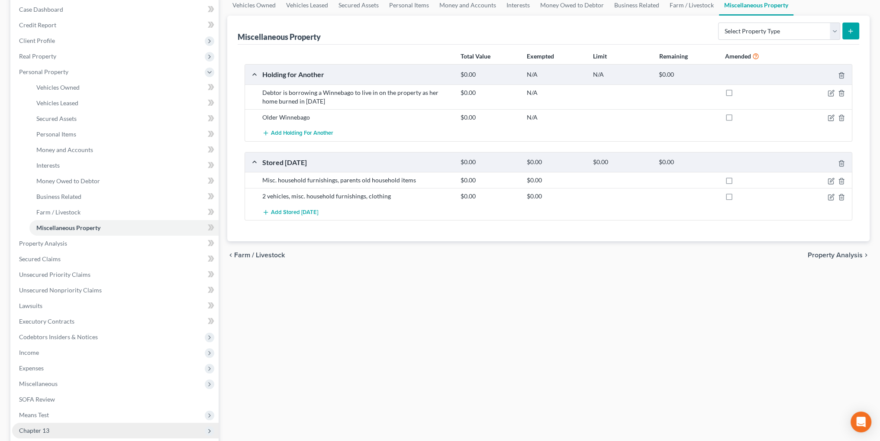
scroll to position [130, 0]
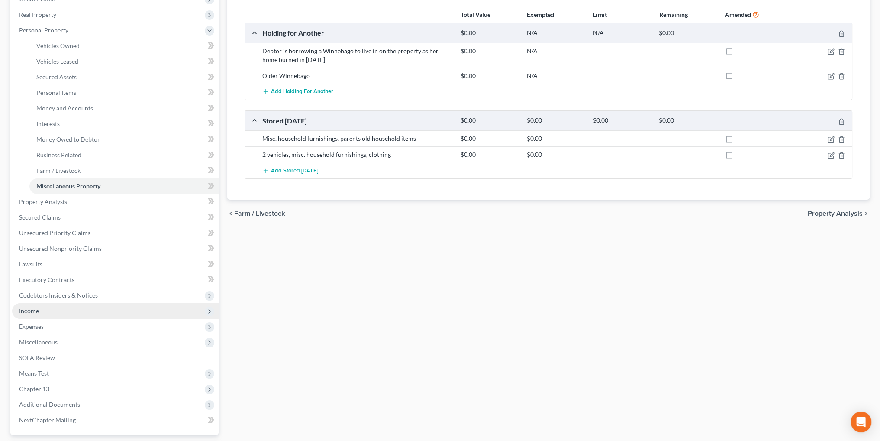
click at [29, 310] on span "Income" at bounding box center [29, 310] width 20 height 7
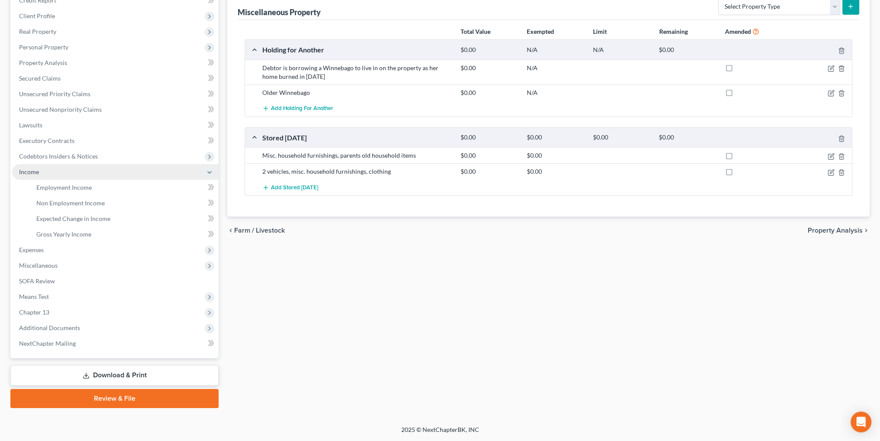
scroll to position [113, 0]
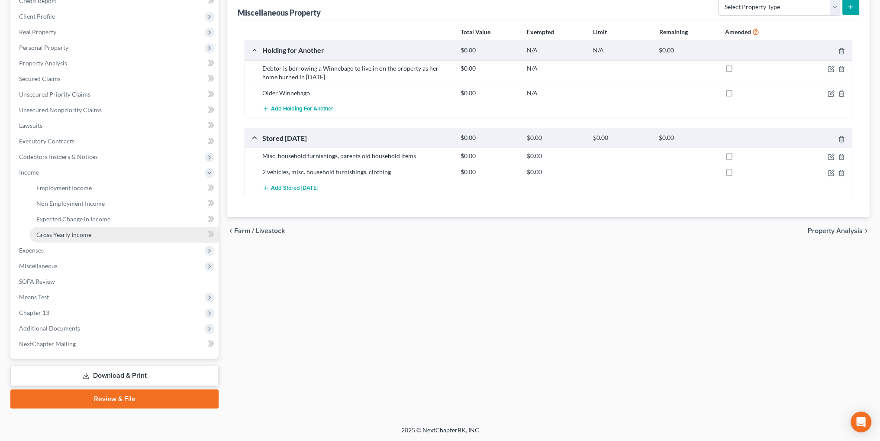
click at [61, 234] on span "Gross Yearly Income" at bounding box center [63, 234] width 55 height 7
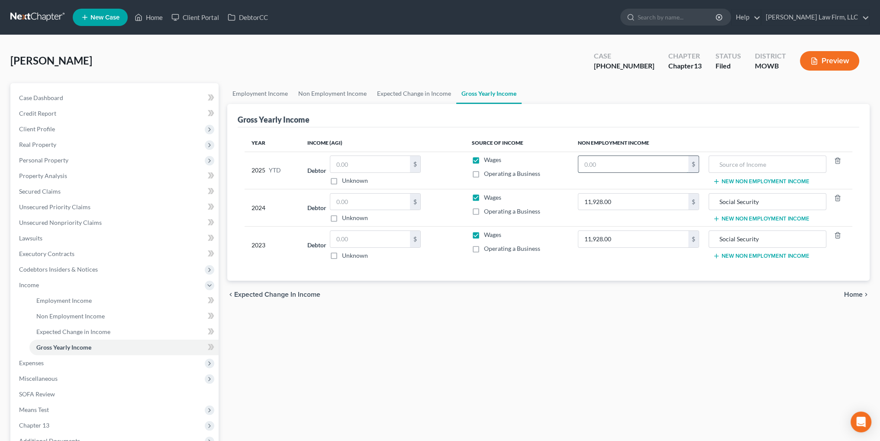
click at [601, 163] on input "text" at bounding box center [633, 164] width 110 height 16
type input "8,050.00"
type input "Social Security"
type input "13,800.00"
click at [367, 203] on input "text" at bounding box center [370, 202] width 80 height 16
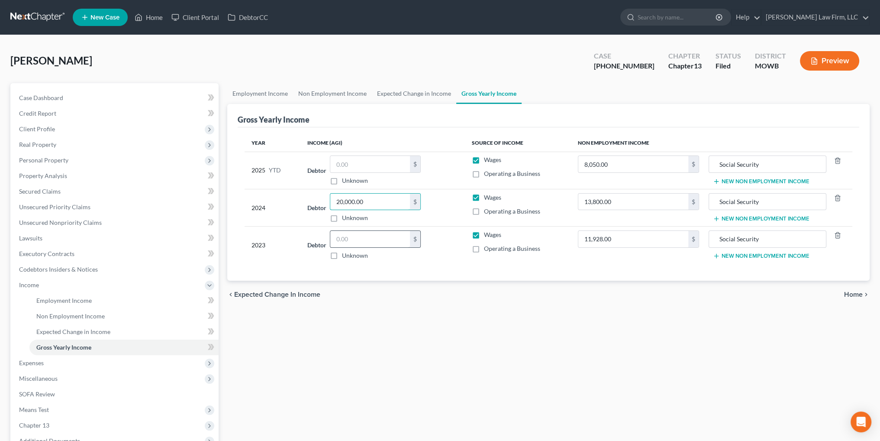
type input "20,000.00"
click at [373, 239] on input "text" at bounding box center [370, 239] width 80 height 16
type input "25,000.00"
click at [40, 193] on span "Secured Claims" at bounding box center [40, 190] width 42 height 7
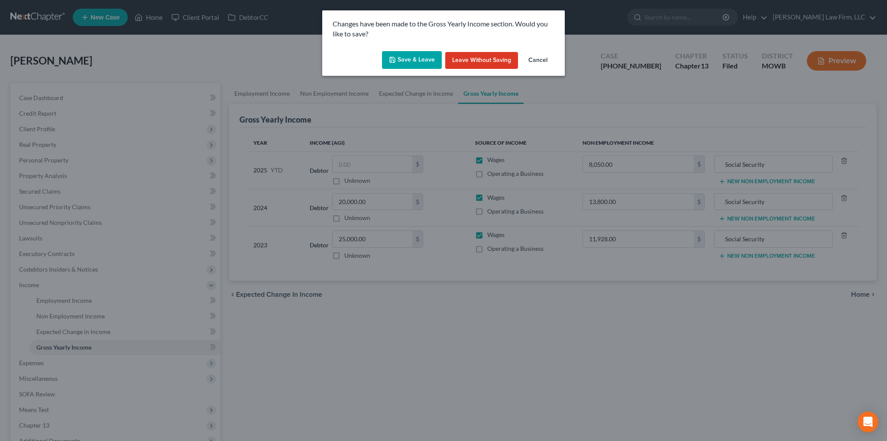
click at [417, 65] on button "Save & Leave" at bounding box center [412, 60] width 60 height 18
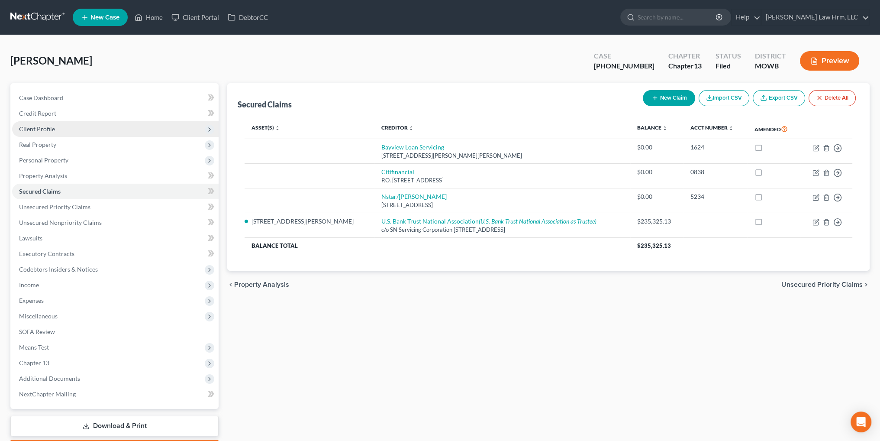
click at [54, 130] on span "Client Profile" at bounding box center [115, 129] width 207 height 16
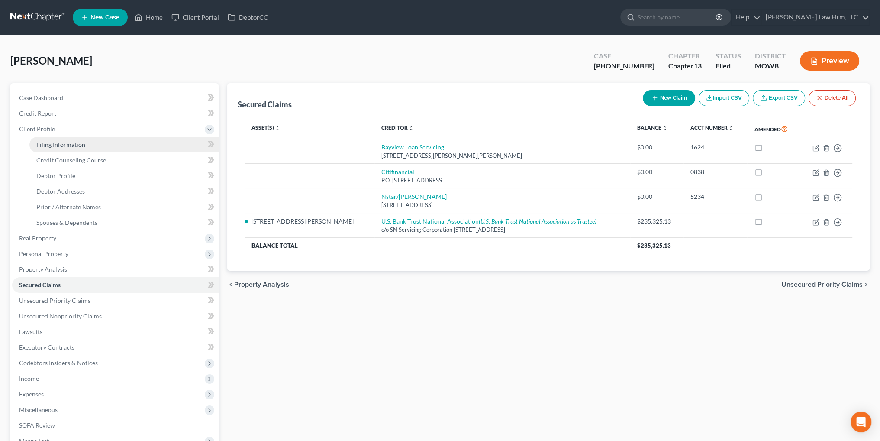
click at [59, 144] on span "Filing Information" at bounding box center [60, 144] width 49 height 7
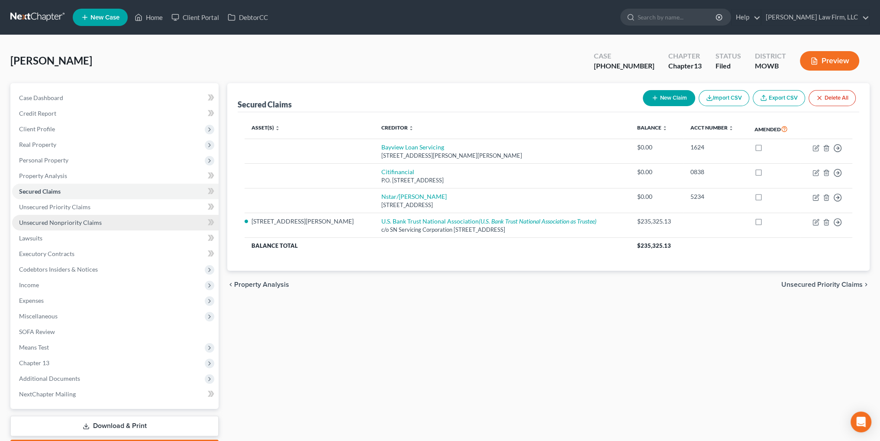
click at [55, 219] on span "Unsecured Nonpriority Claims" at bounding box center [60, 222] width 83 height 7
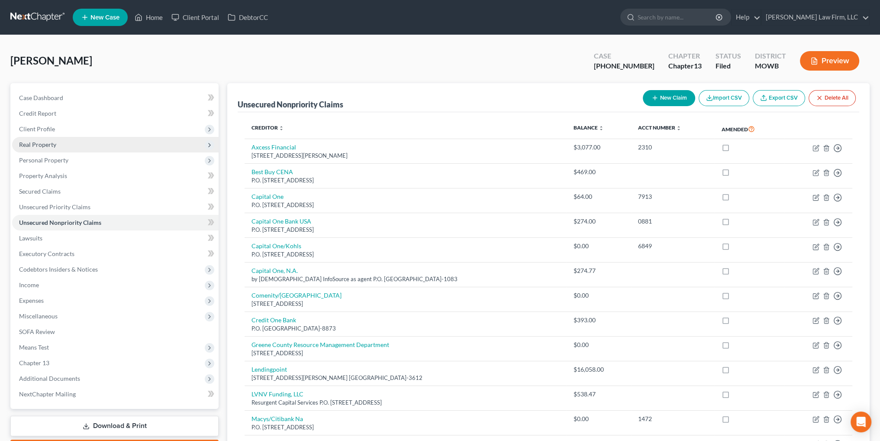
click at [40, 144] on span "Real Property" at bounding box center [37, 144] width 37 height 7
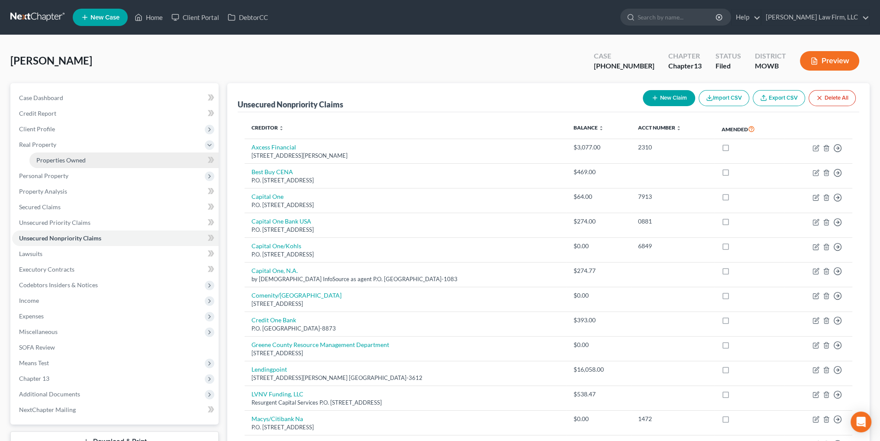
click at [52, 161] on span "Properties Owned" at bounding box center [60, 159] width 49 height 7
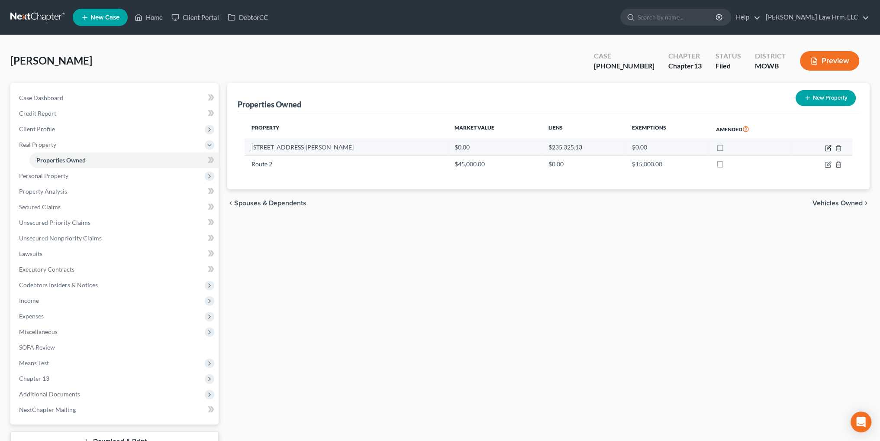
click at [829, 145] on icon "button" at bounding box center [828, 148] width 7 height 7
select select "26"
select select "0"
select select "5"
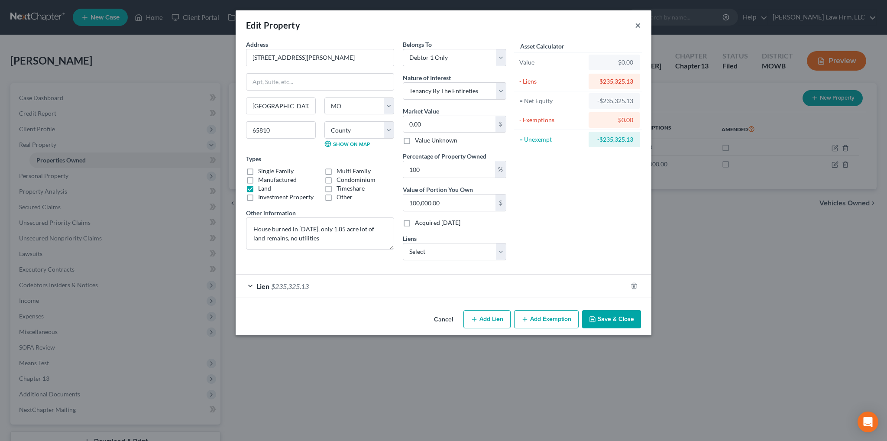
click at [636, 24] on button "×" at bounding box center [638, 25] width 6 height 10
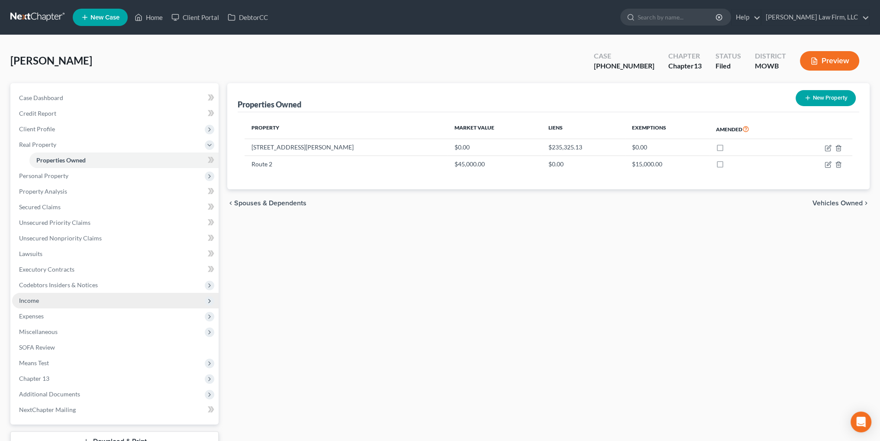
click at [32, 300] on span "Income" at bounding box center [29, 300] width 20 height 7
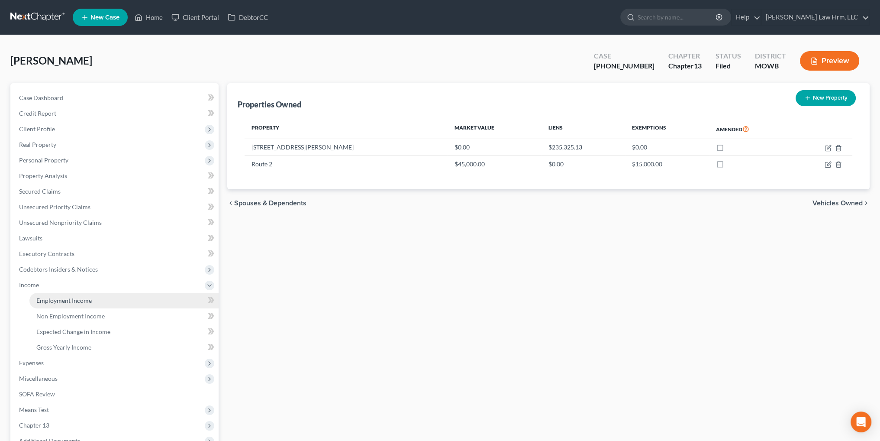
click at [78, 300] on span "Employment Income" at bounding box center [63, 300] width 55 height 7
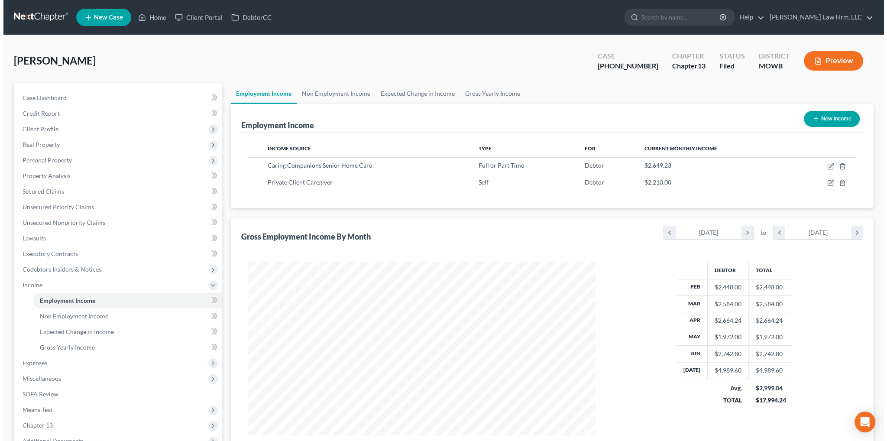
scroll to position [174, 364]
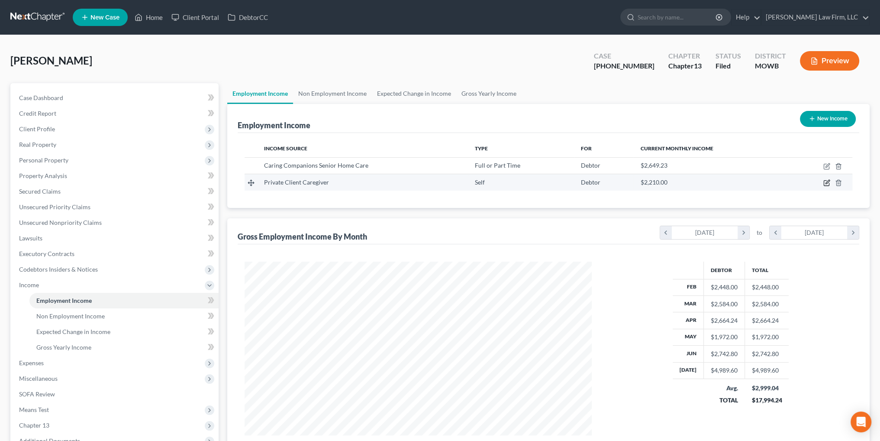
click at [826, 183] on icon "button" at bounding box center [827, 182] width 7 height 7
select select "1"
select select "3"
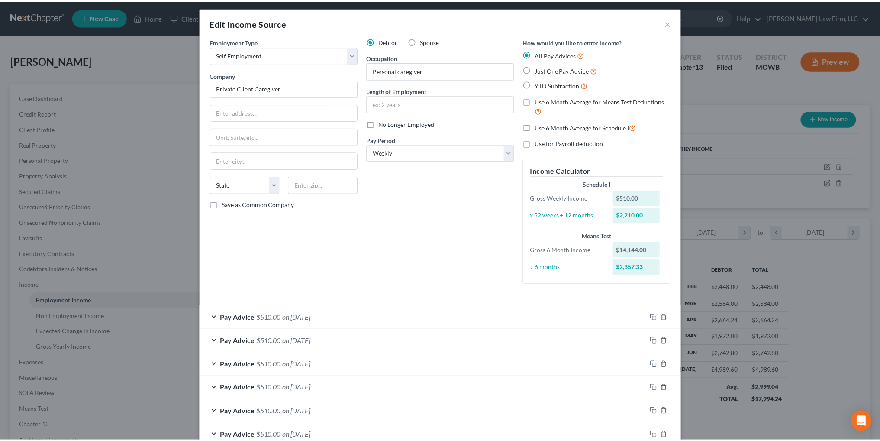
scroll to position [0, 0]
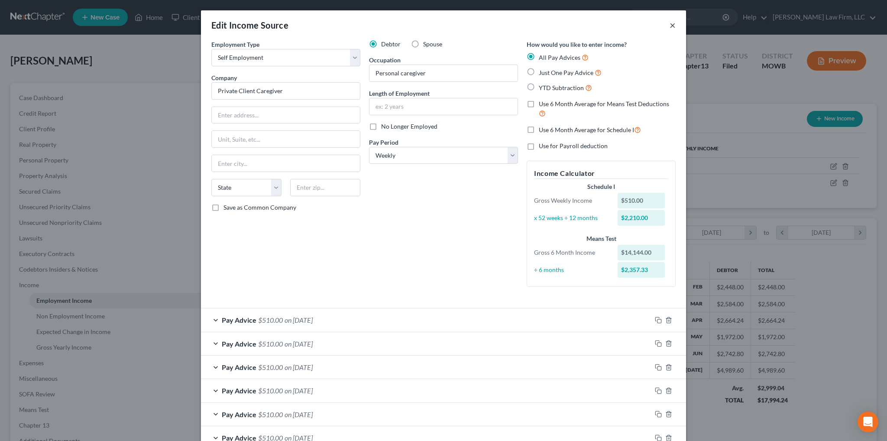
click at [672, 25] on button "×" at bounding box center [672, 25] width 6 height 10
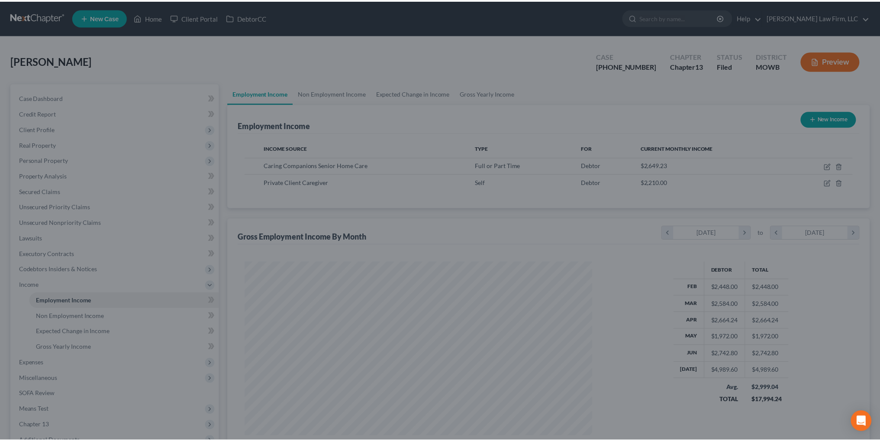
scroll to position [432812, 432621]
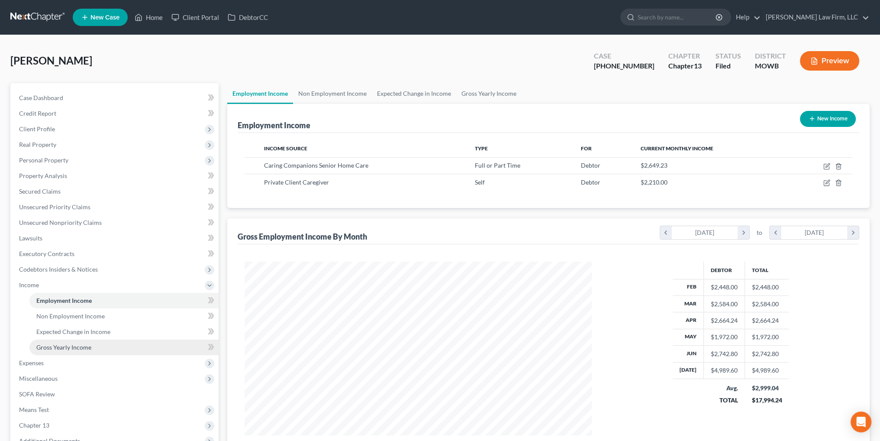
click at [67, 349] on span "Gross Yearly Income" at bounding box center [63, 346] width 55 height 7
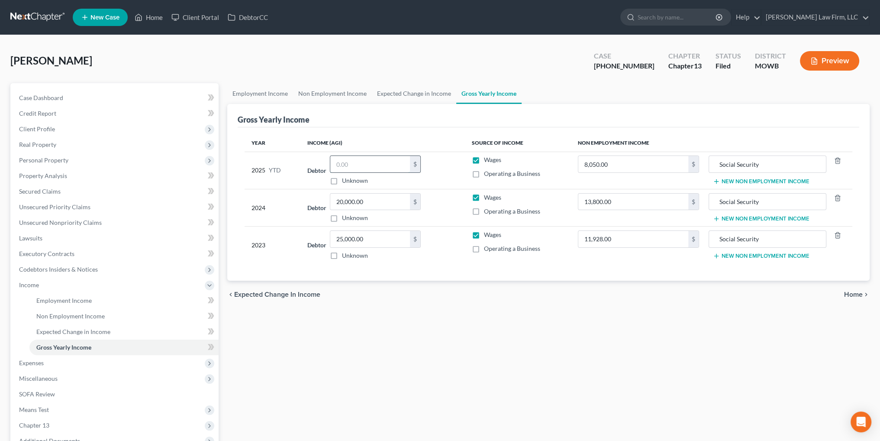
click at [390, 162] on input "text" at bounding box center [370, 164] width 80 height 16
type input "20,449.60"
click at [255, 92] on link "Employment Income" at bounding box center [260, 93] width 66 height 21
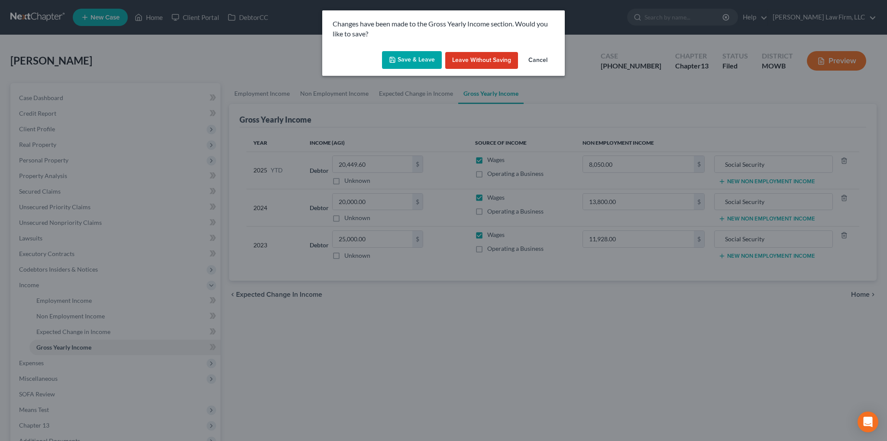
click at [445, 56] on div "Save & Leave Leave without Saving Cancel" at bounding box center [443, 62] width 242 height 29
click at [432, 58] on button "Save & Leave" at bounding box center [412, 60] width 60 height 18
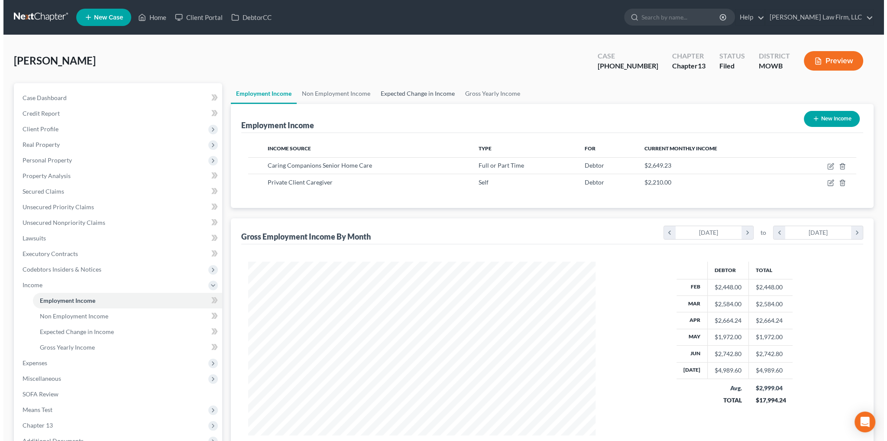
scroll to position [174, 364]
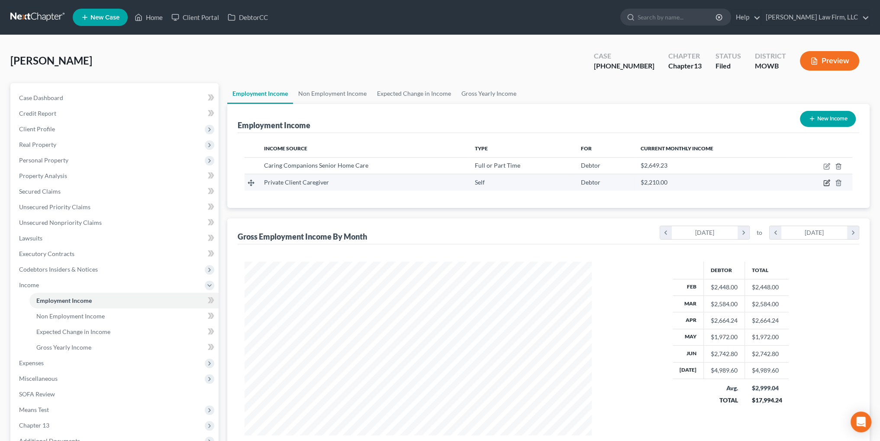
click at [826, 182] on icon "button" at bounding box center [827, 182] width 7 height 7
select select "1"
select select "3"
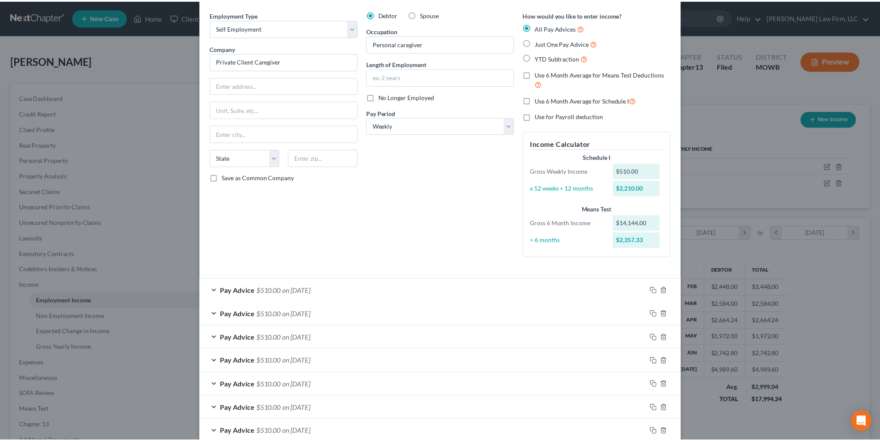
scroll to position [0, 0]
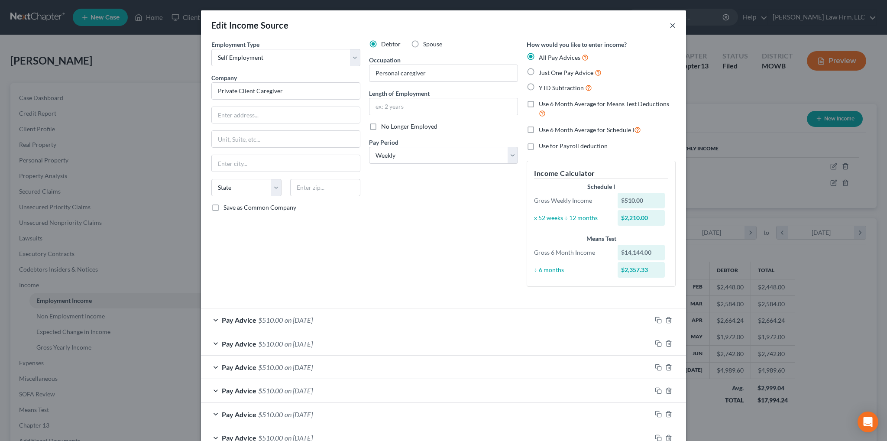
drag, startPoint x: 669, startPoint y: 27, endPoint x: 665, endPoint y: 30, distance: 4.9
click at [669, 27] on button "×" at bounding box center [672, 25] width 6 height 10
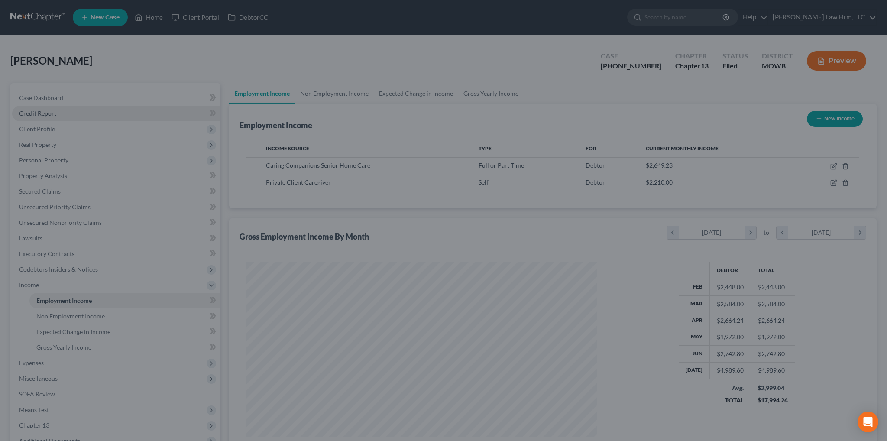
scroll to position [432812, 432621]
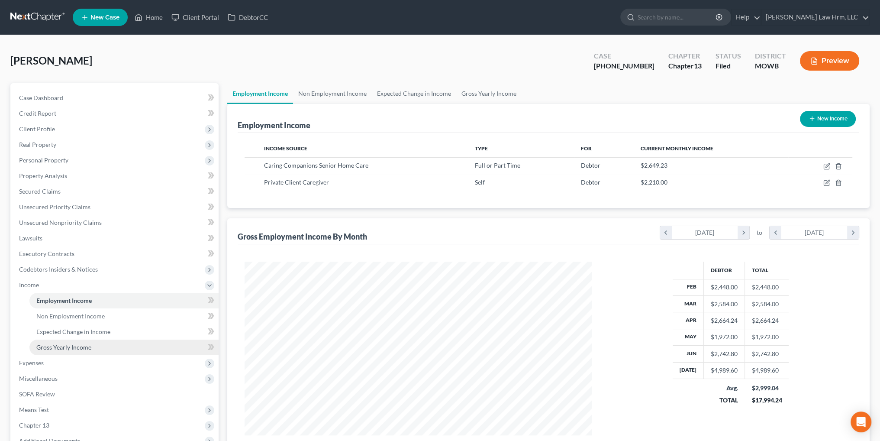
click at [49, 349] on span "Gross Yearly Income" at bounding box center [63, 346] width 55 height 7
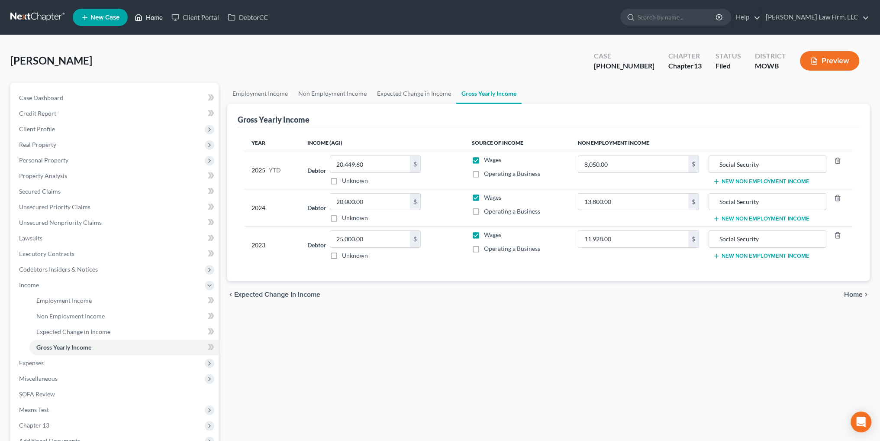
click at [151, 19] on link "Home" at bounding box center [148, 18] width 37 height 16
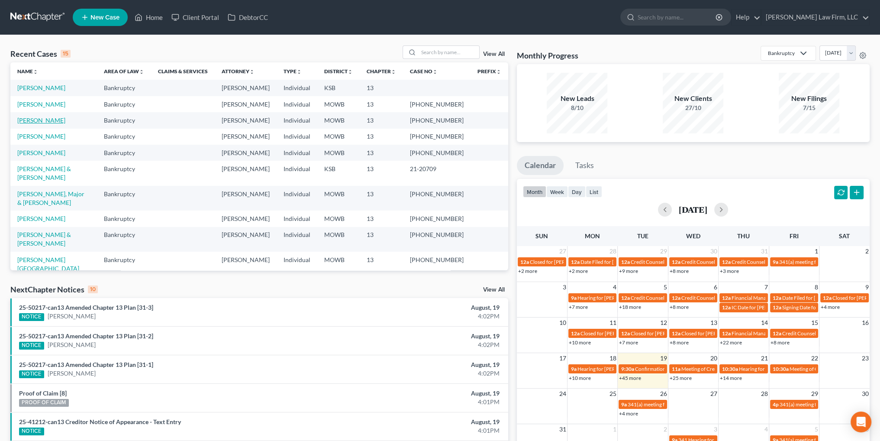
click at [33, 120] on link "[PERSON_NAME]" at bounding box center [41, 119] width 48 height 7
select select "4"
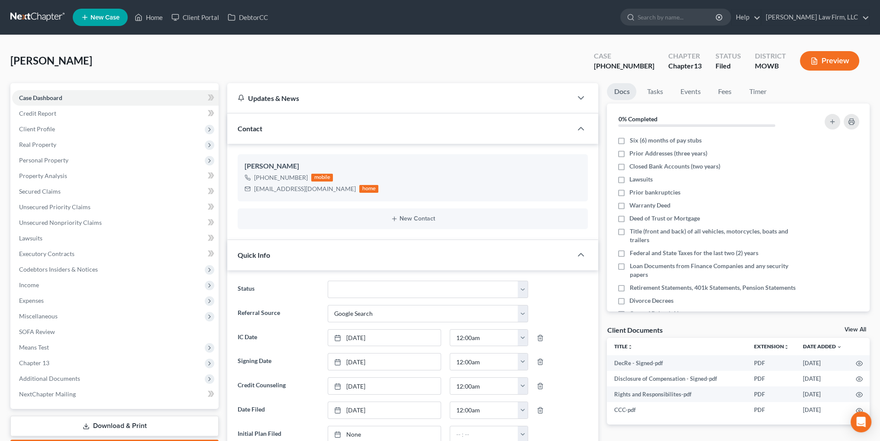
click at [822, 59] on button "Preview" at bounding box center [829, 60] width 59 height 19
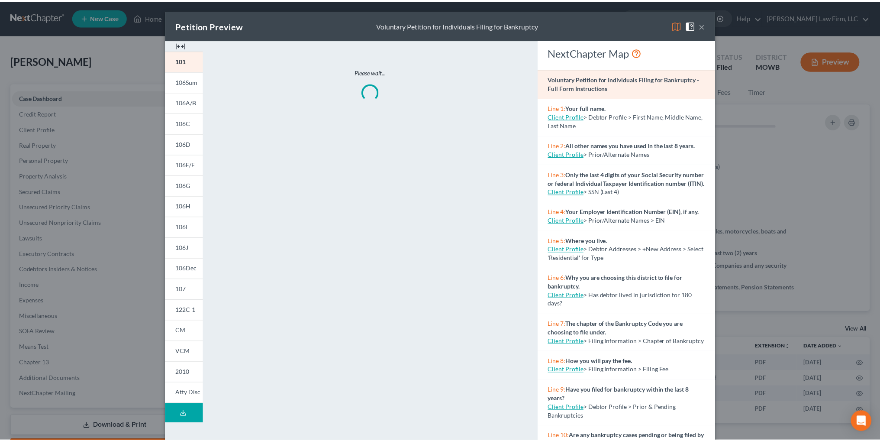
scroll to position [52, 0]
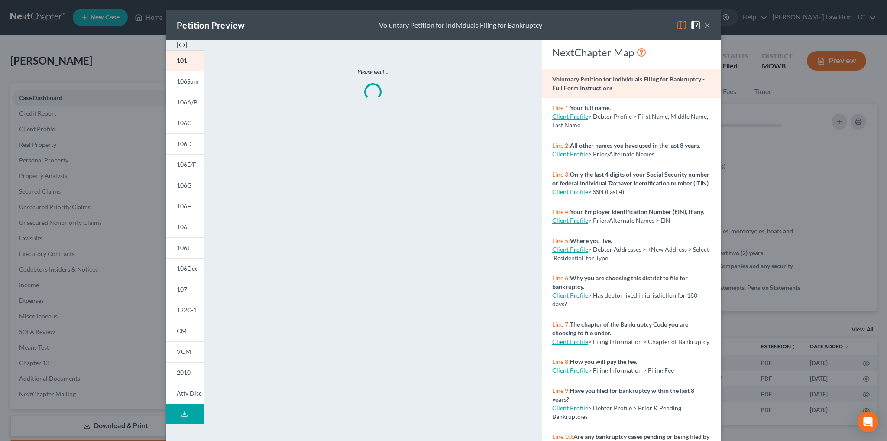
click at [180, 408] on button "Download Draft" at bounding box center [185, 413] width 38 height 19
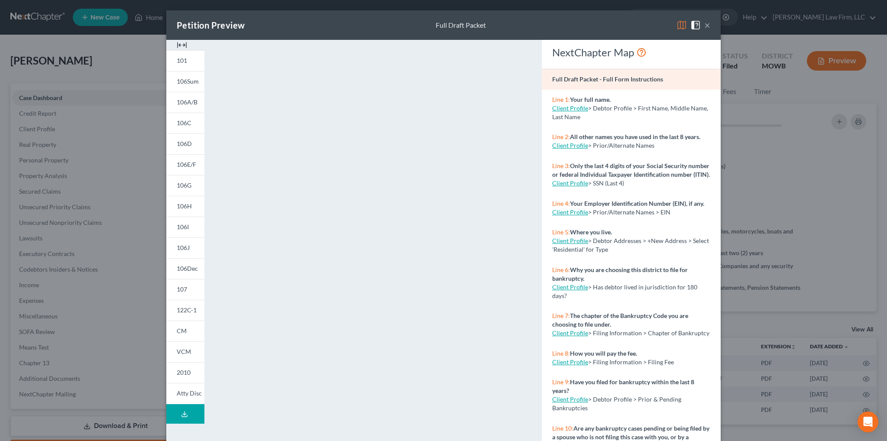
drag, startPoint x: 701, startPoint y: 27, endPoint x: 705, endPoint y: 24, distance: 4.7
click at [704, 27] on button "×" at bounding box center [707, 25] width 6 height 10
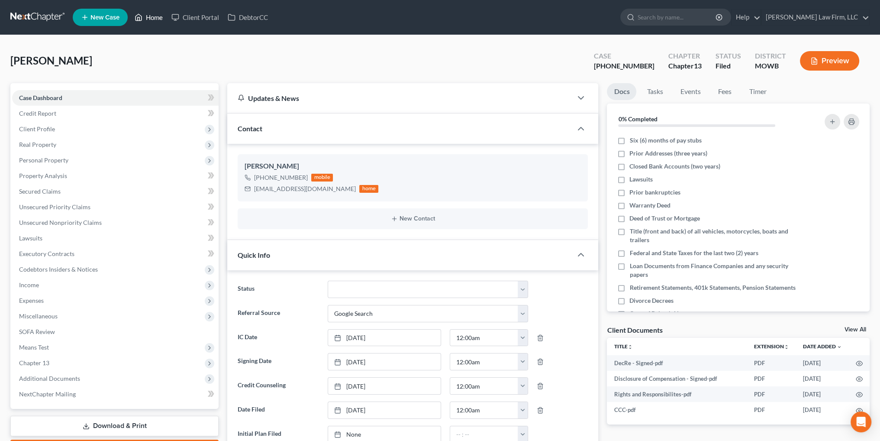
click at [155, 20] on link "Home" at bounding box center [148, 18] width 37 height 16
